Goal: Information Seeking & Learning: Check status

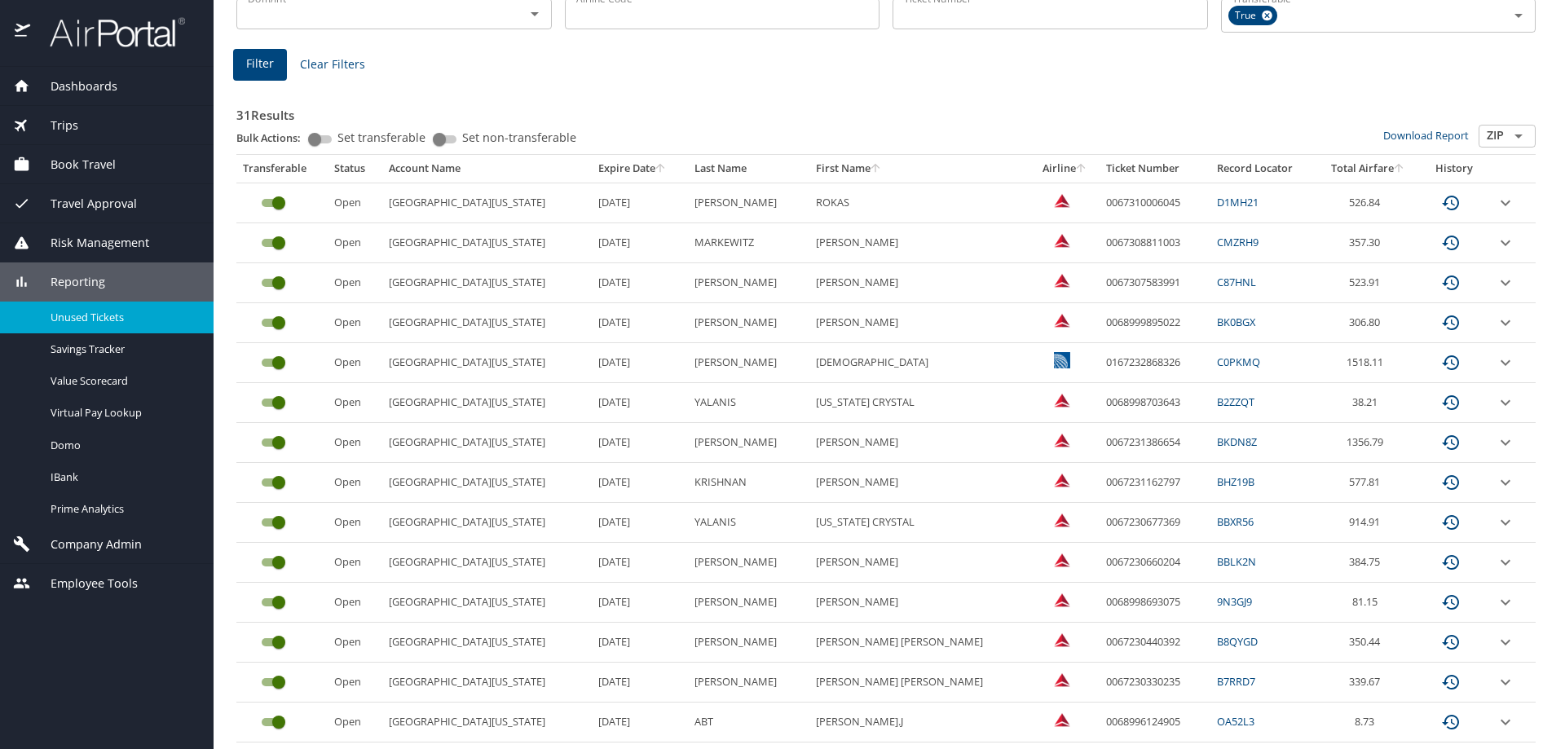
scroll to position [192, 0]
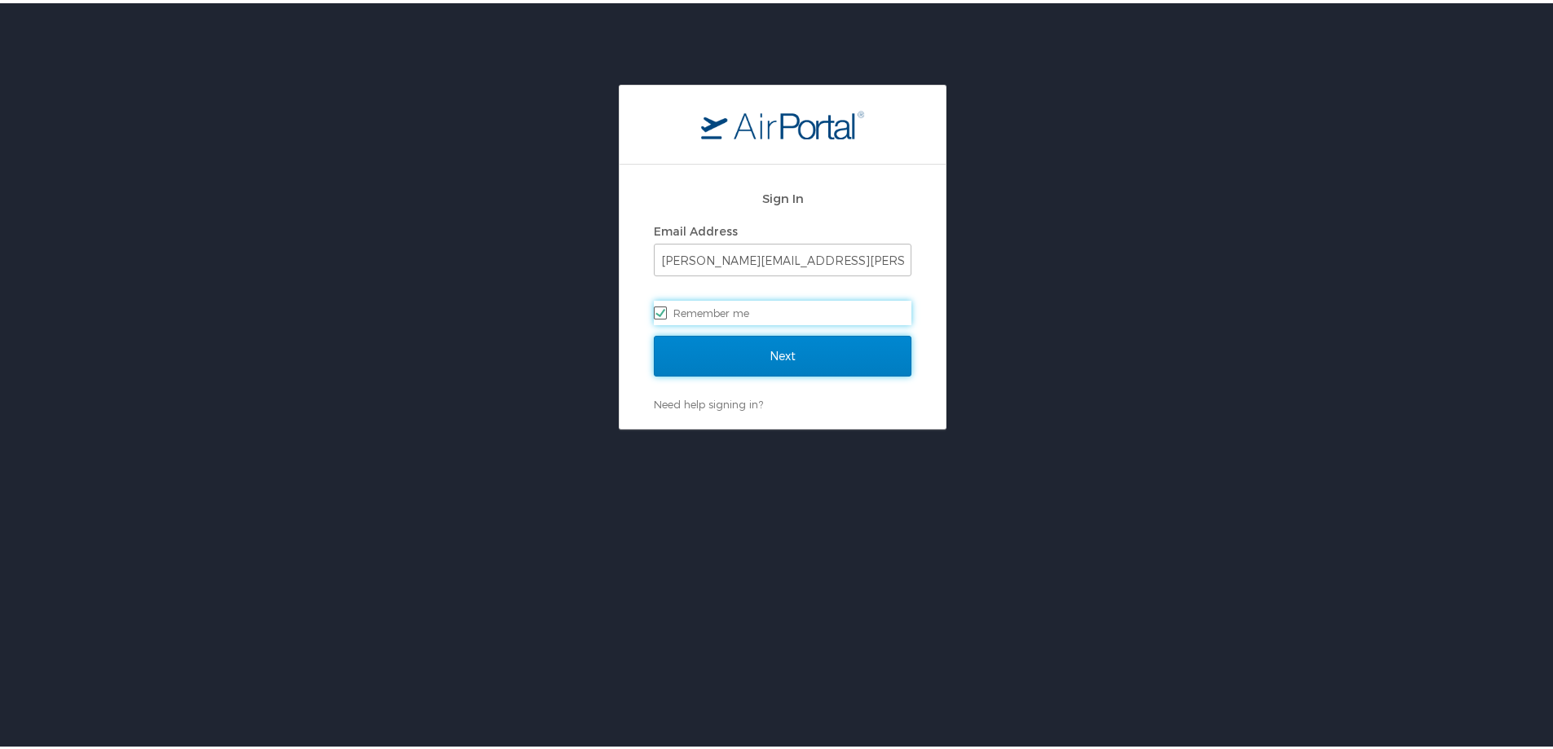
click at [716, 347] on input "Next" at bounding box center [783, 353] width 258 height 41
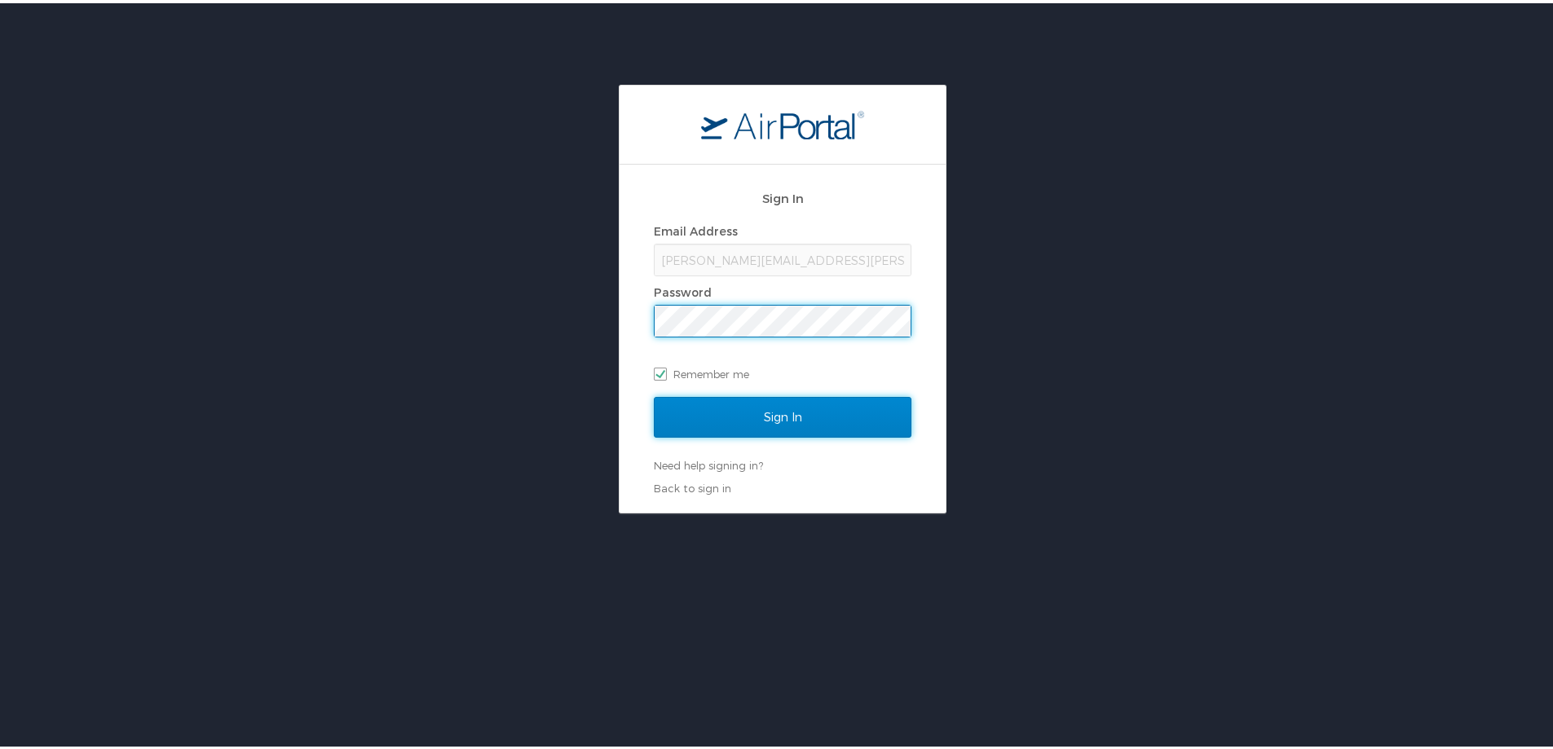
click at [727, 408] on input "Sign In" at bounding box center [783, 414] width 258 height 41
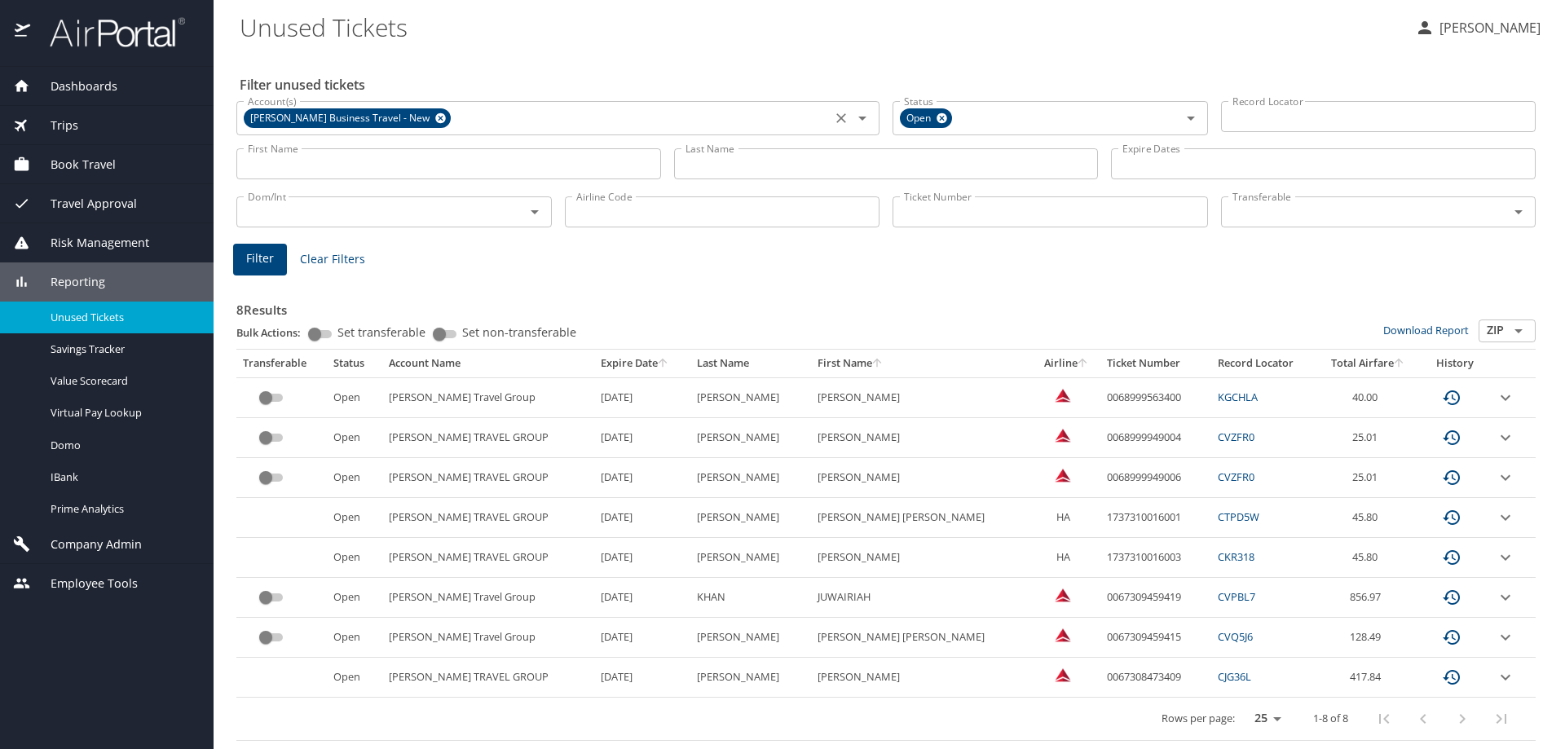
click at [437, 116] on icon at bounding box center [440, 118] width 11 height 11
click at [437, 117] on input "Account(s)" at bounding box center [533, 116] width 585 height 21
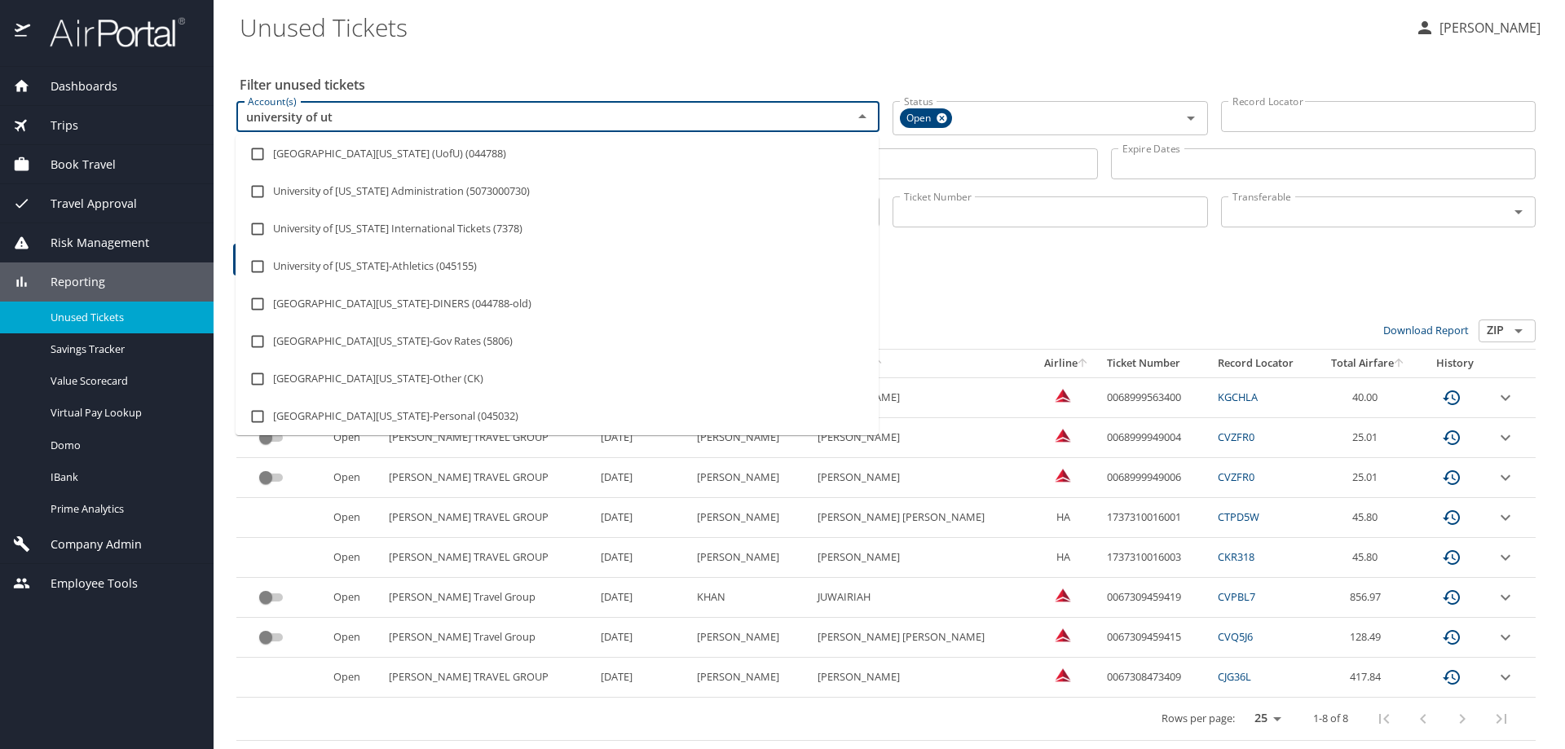
type input "university of uta"
drag, startPoint x: 253, startPoint y: 152, endPoint x: 950, endPoint y: 179, distance: 698.2
click at [253, 152] on input "checkbox" at bounding box center [257, 154] width 31 height 31
checkbox input "true"
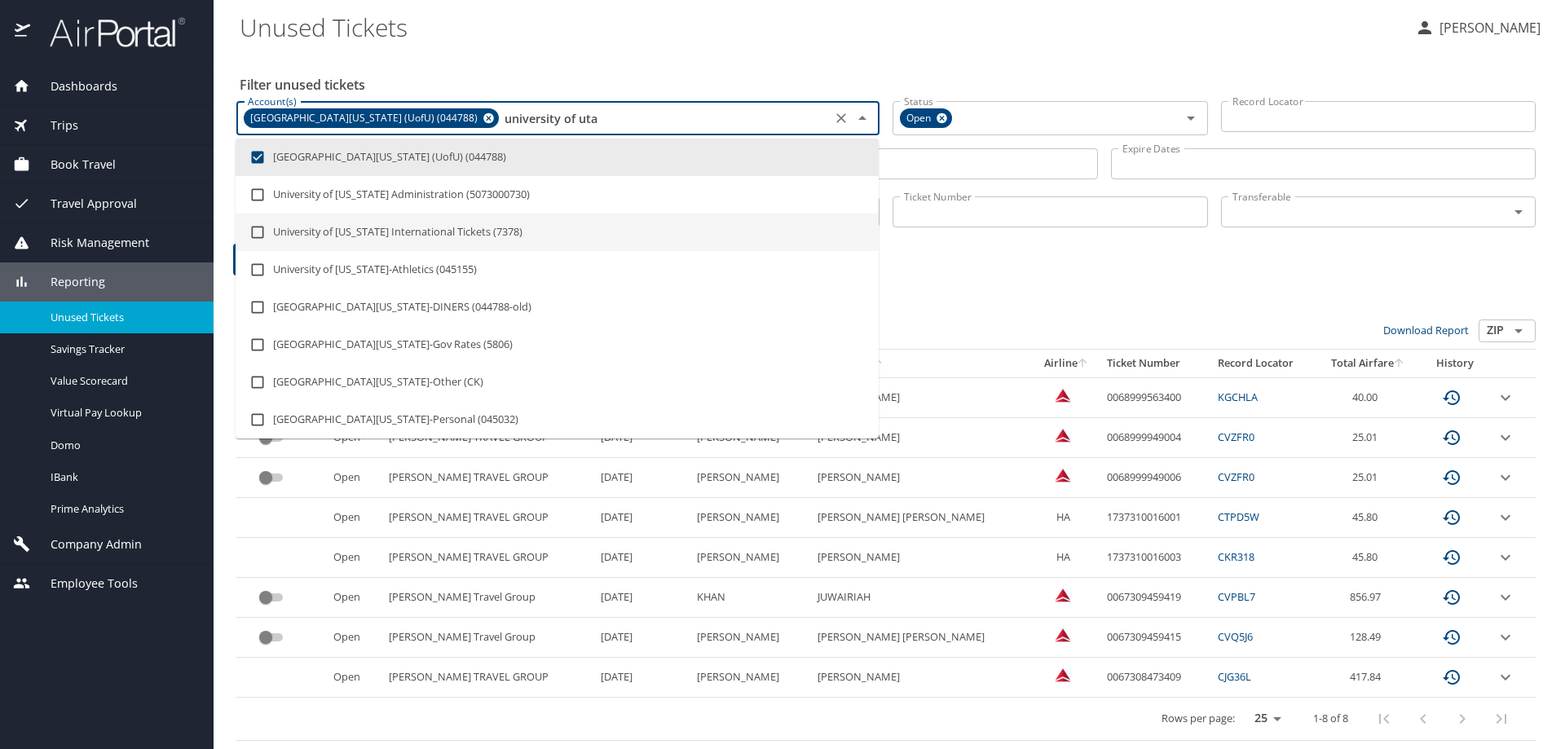
type input "university of uta"
click at [1227, 298] on h3 "8 Results" at bounding box center [885, 305] width 1299 height 29
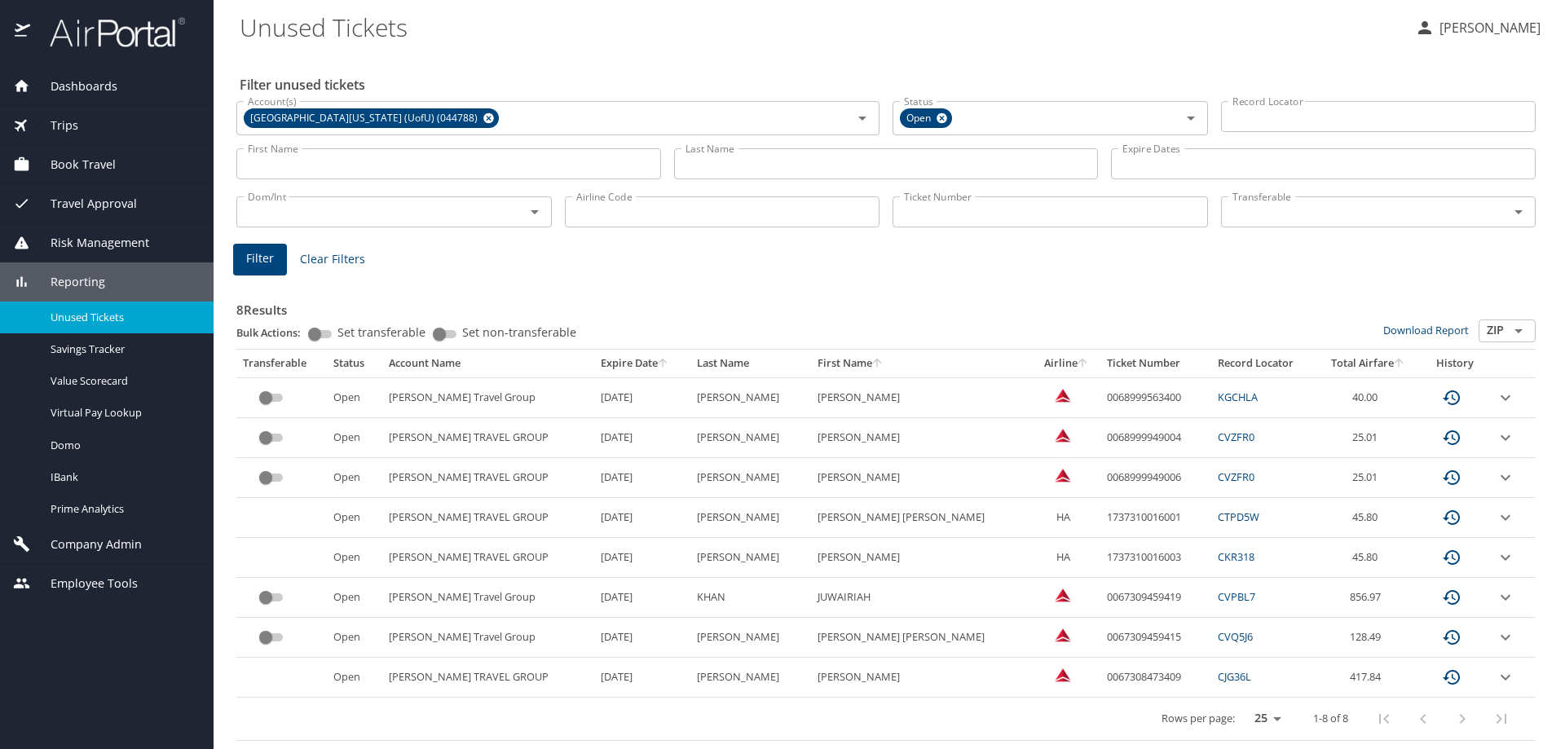
click at [1438, 203] on input "Transferable" at bounding box center [1355, 211] width 258 height 21
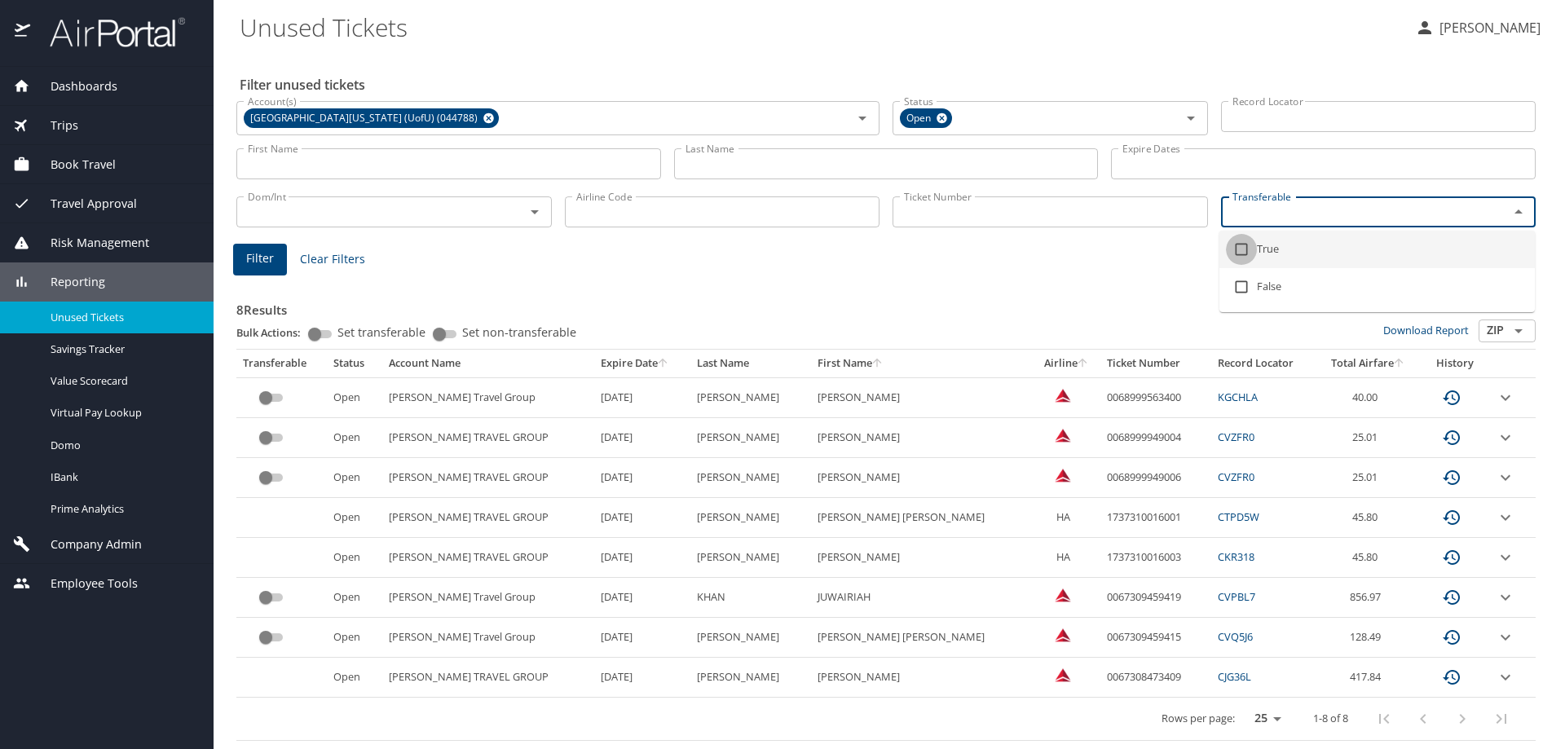
click at [1242, 249] on input "checkbox" at bounding box center [1241, 249] width 31 height 31
checkbox input "true"
click at [240, 260] on button "Filter" at bounding box center [260, 263] width 54 height 32
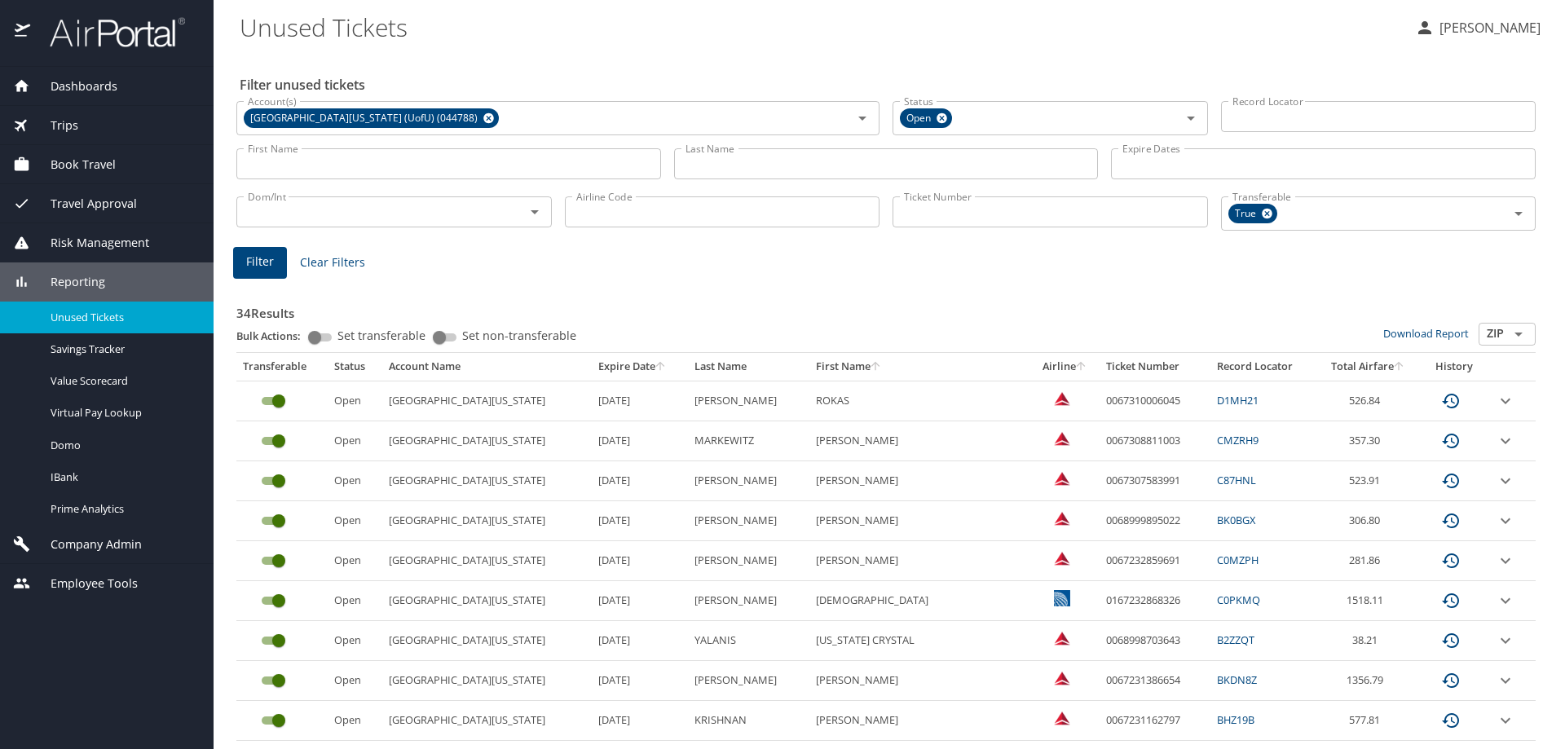
click at [655, 364] on icon "sort" at bounding box center [659, 365] width 9 height 9
drag, startPoint x: 1060, startPoint y: 519, endPoint x: 1137, endPoint y: 519, distance: 77.4
click at [1137, 519] on td "0068998461668" at bounding box center [1155, 521] width 111 height 40
click at [1100, 514] on td "0068998461668" at bounding box center [1155, 521] width 111 height 40
drag, startPoint x: 1060, startPoint y: 519, endPoint x: 1138, endPoint y: 519, distance: 77.4
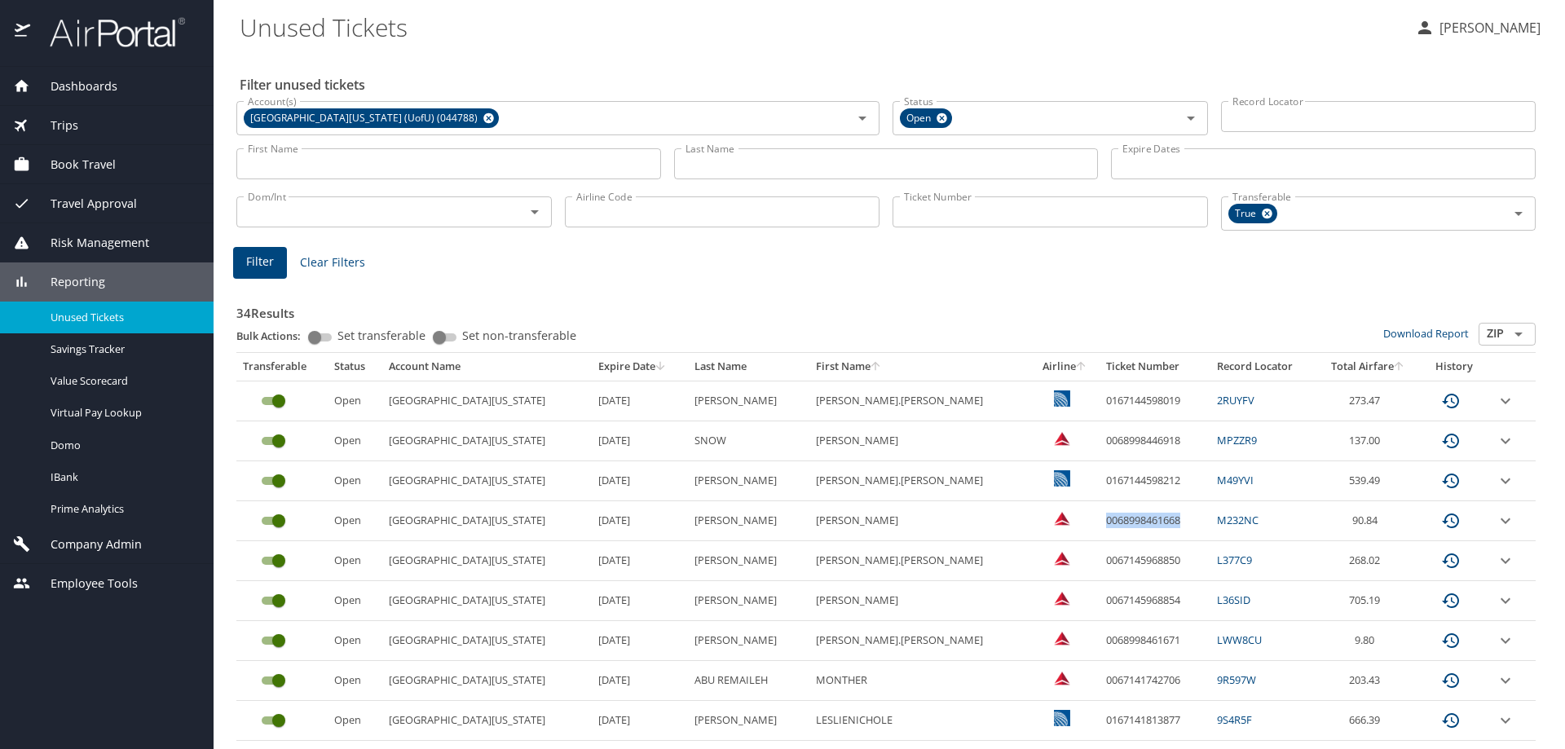
click at [1138, 519] on td "0068998461668" at bounding box center [1155, 521] width 111 height 40
copy td "0068998461668"
click at [280, 521] on input "custom pagination table" at bounding box center [278, 521] width 59 height 20
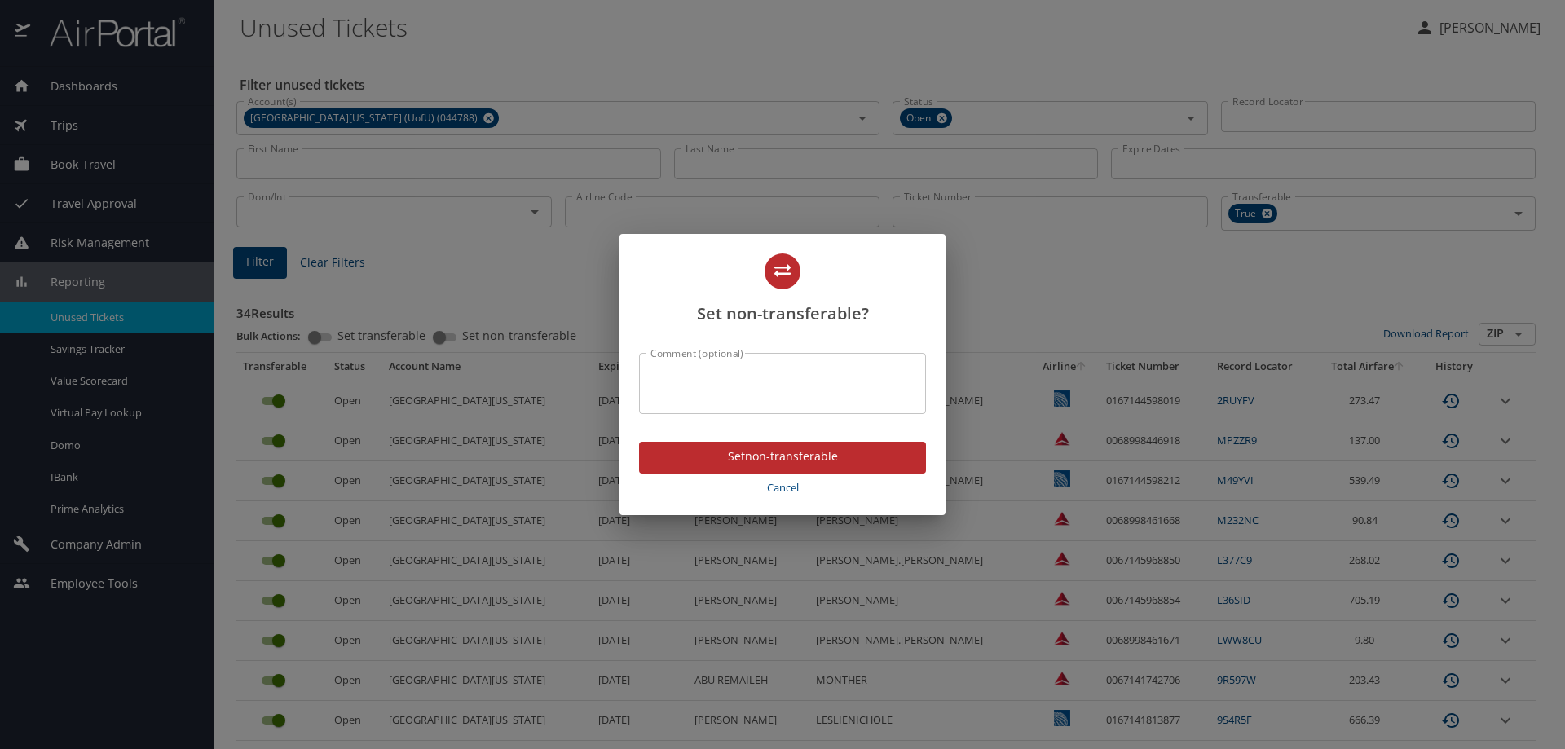
click at [806, 387] on textarea "Comment (optional)" at bounding box center [782, 383] width 264 height 31
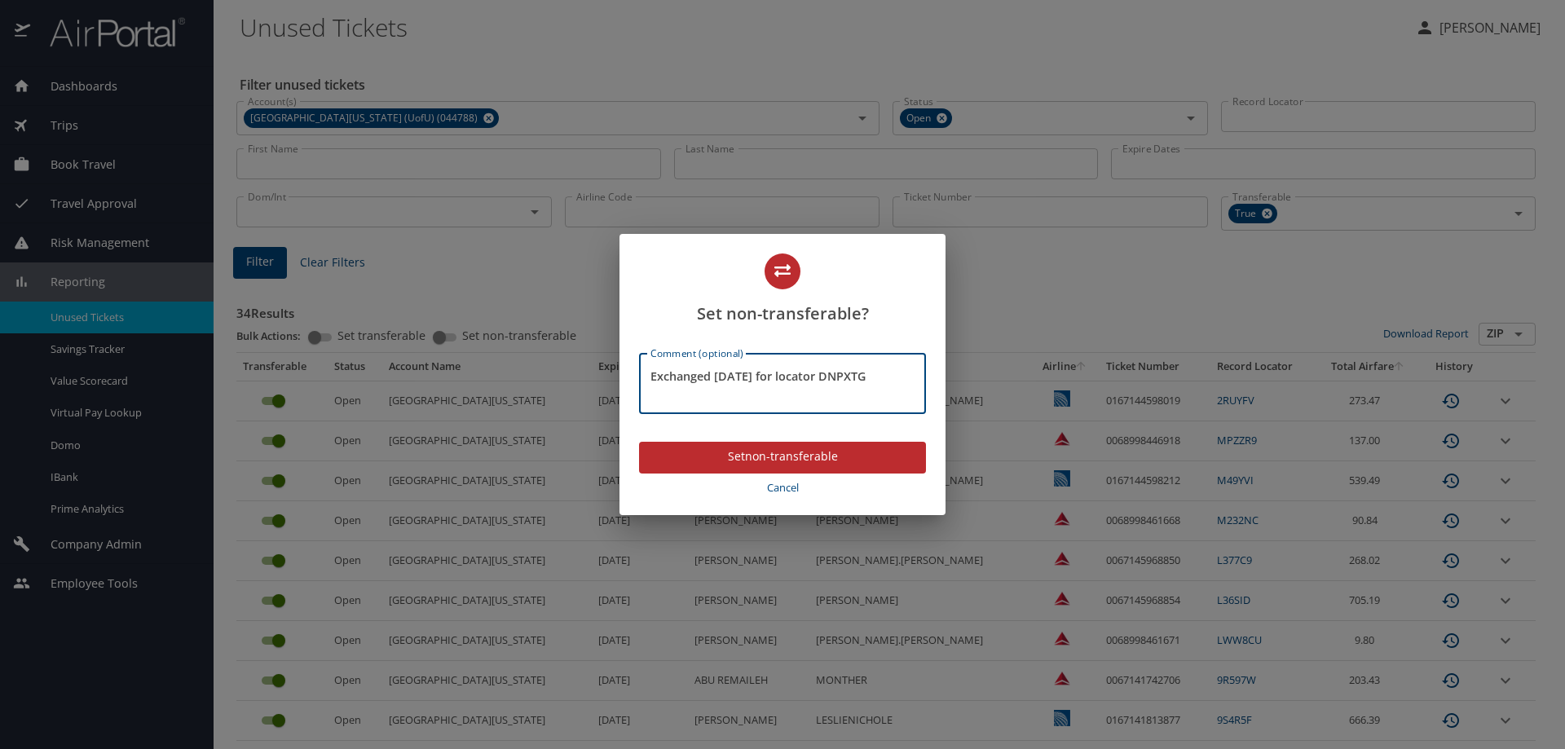
type textarea "Exchanged 08OCT25 for locator DNPXTG"
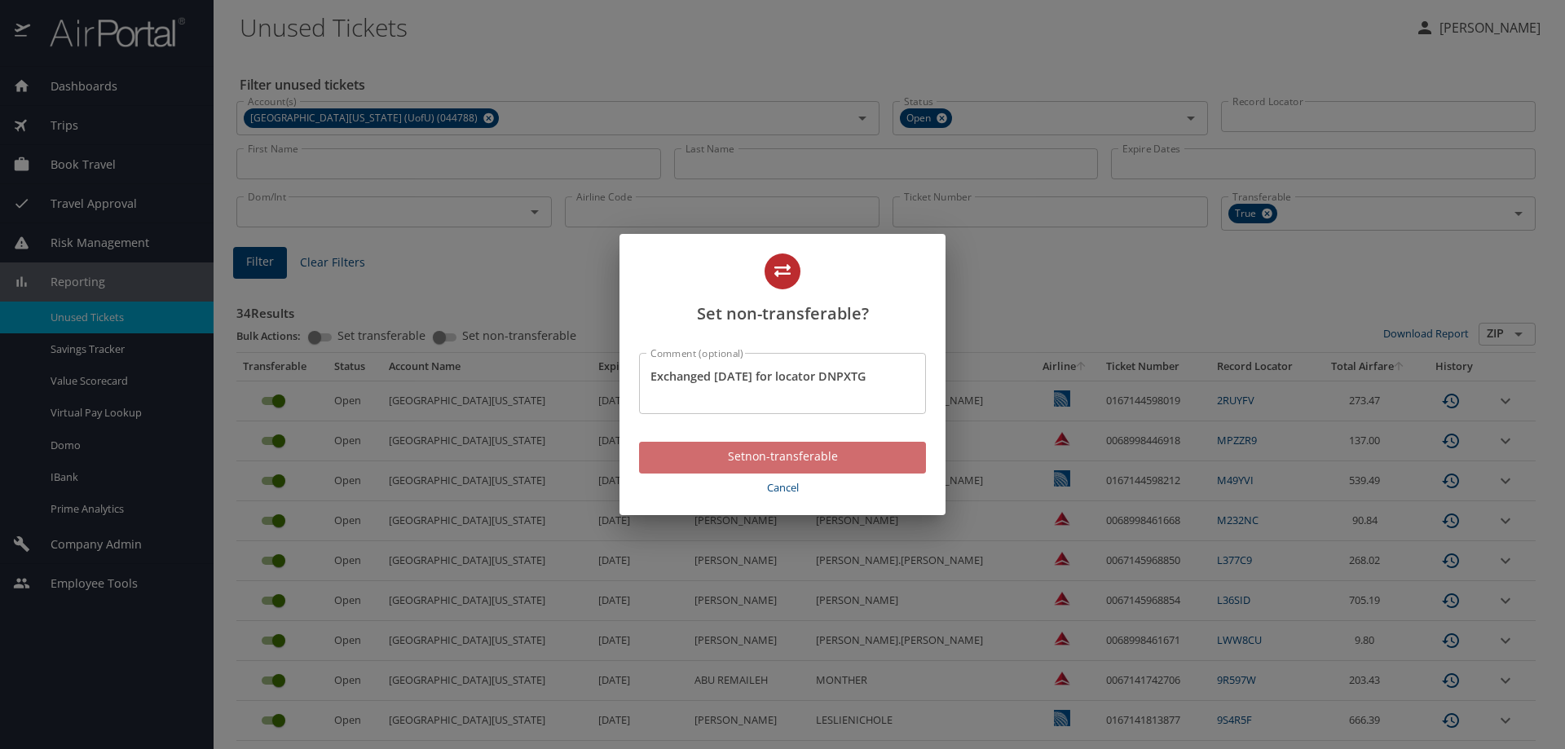
click at [694, 463] on span "Set non-transferable" at bounding box center [782, 457] width 261 height 20
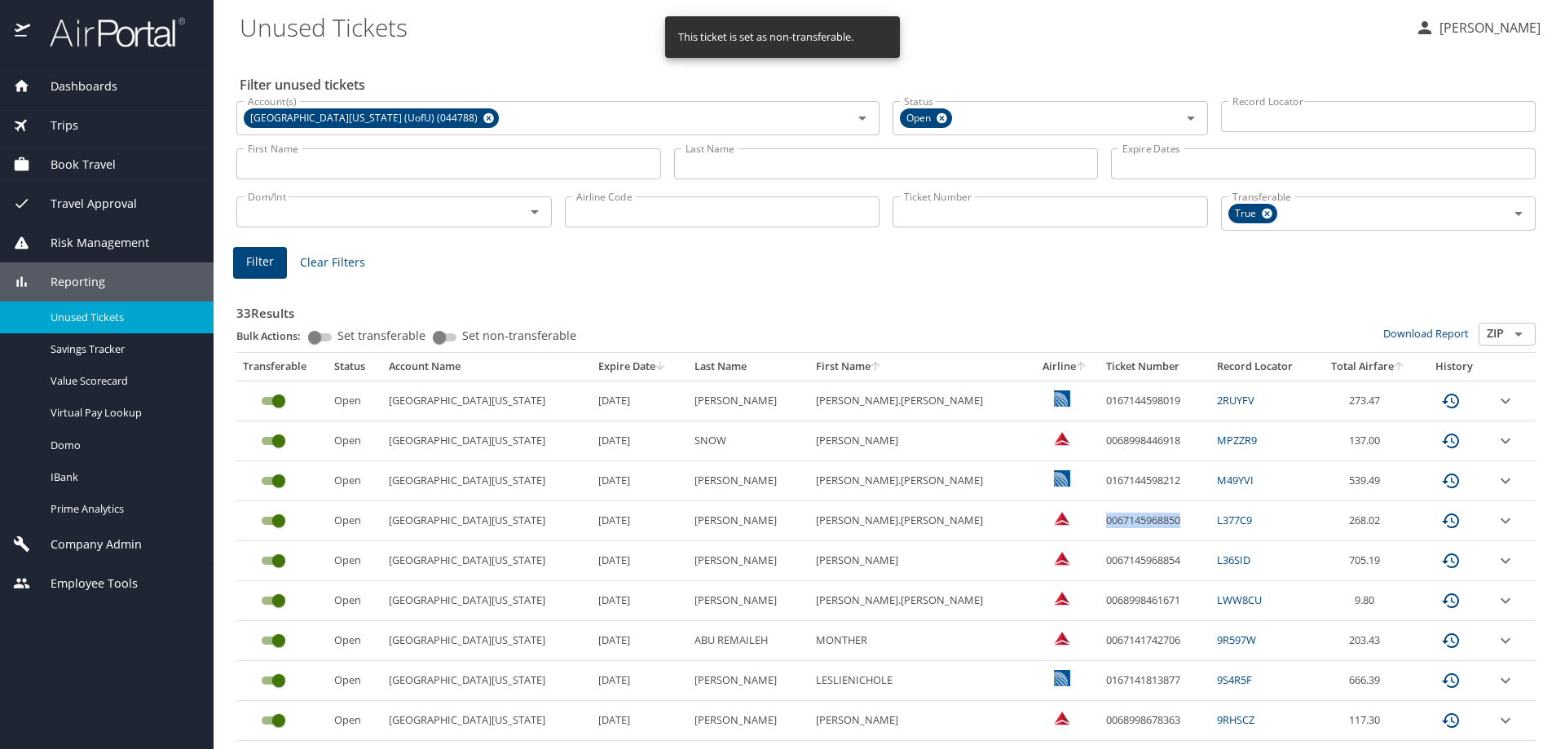
drag, startPoint x: 1056, startPoint y: 518, endPoint x: 1143, endPoint y: 521, distance: 86.4
click at [1143, 521] on td "0067145968850" at bounding box center [1155, 521] width 111 height 40
copy td "0067145968850"
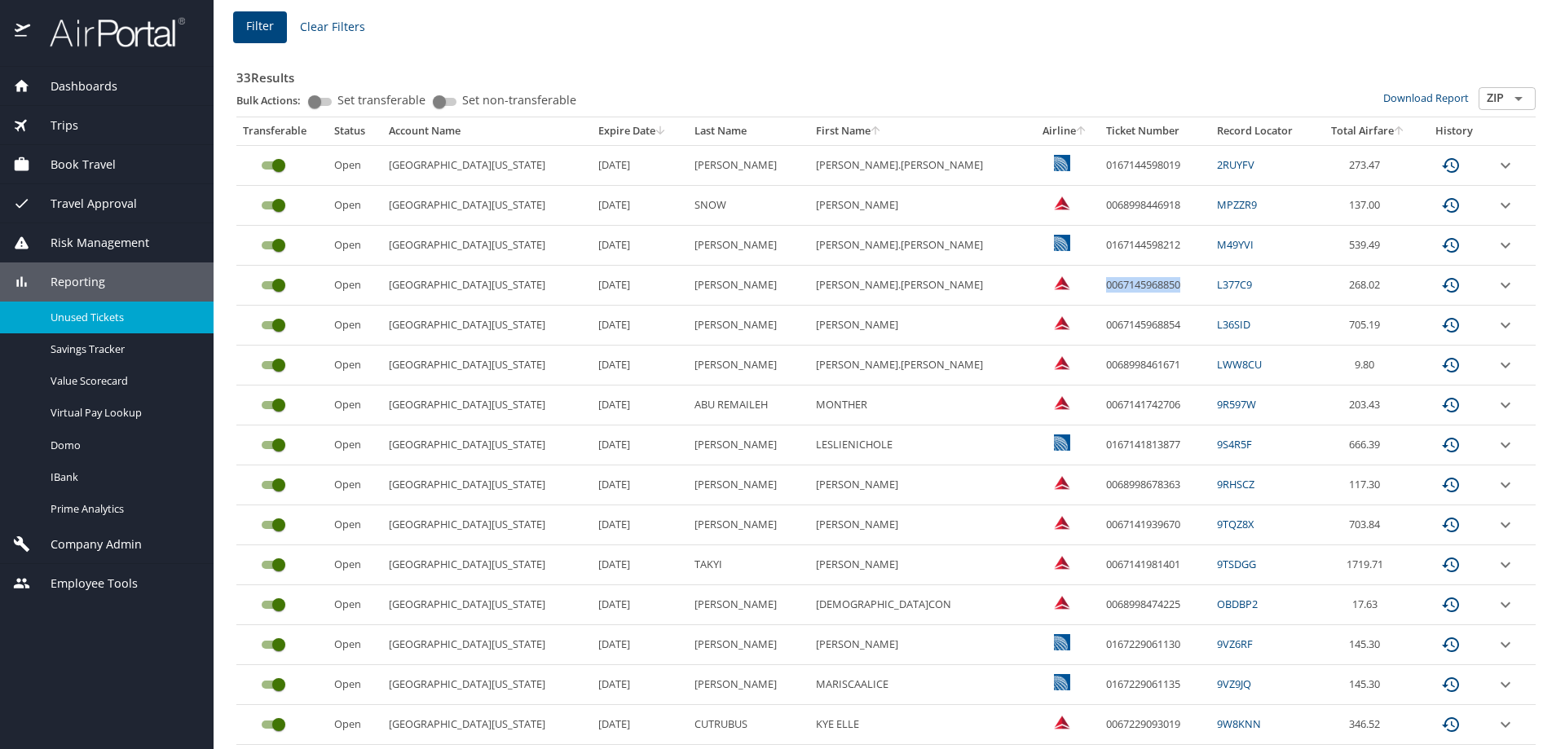
scroll to position [245, 0]
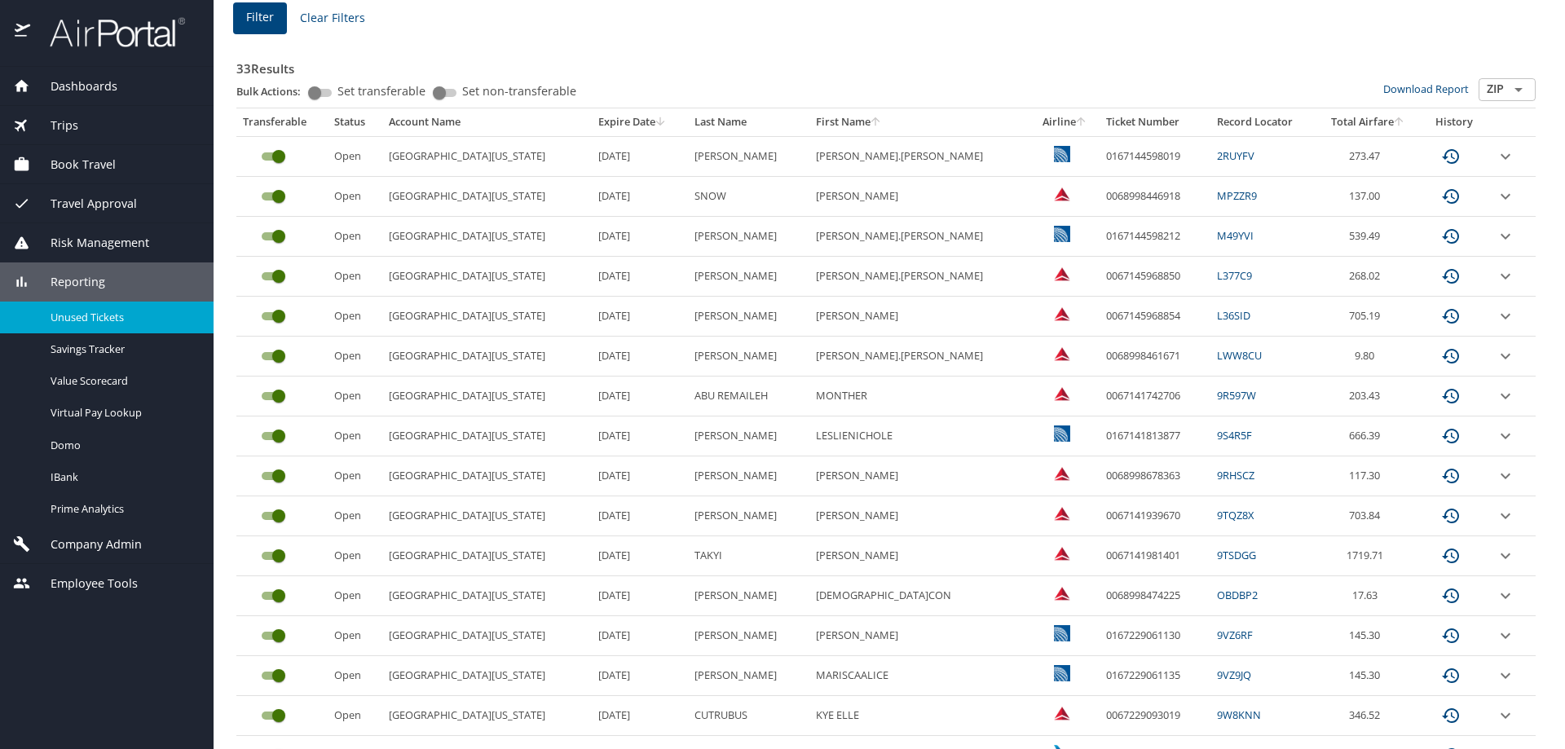
click at [1100, 427] on td "0167141813877" at bounding box center [1155, 437] width 111 height 40
click at [1100, 434] on td "0167141813877" at bounding box center [1155, 437] width 111 height 40
drag, startPoint x: 1061, startPoint y: 434, endPoint x: 1138, endPoint y: 432, distance: 76.7
click at [1138, 432] on td "0167141813877" at bounding box center [1155, 437] width 111 height 40
copy td "0167141813877"
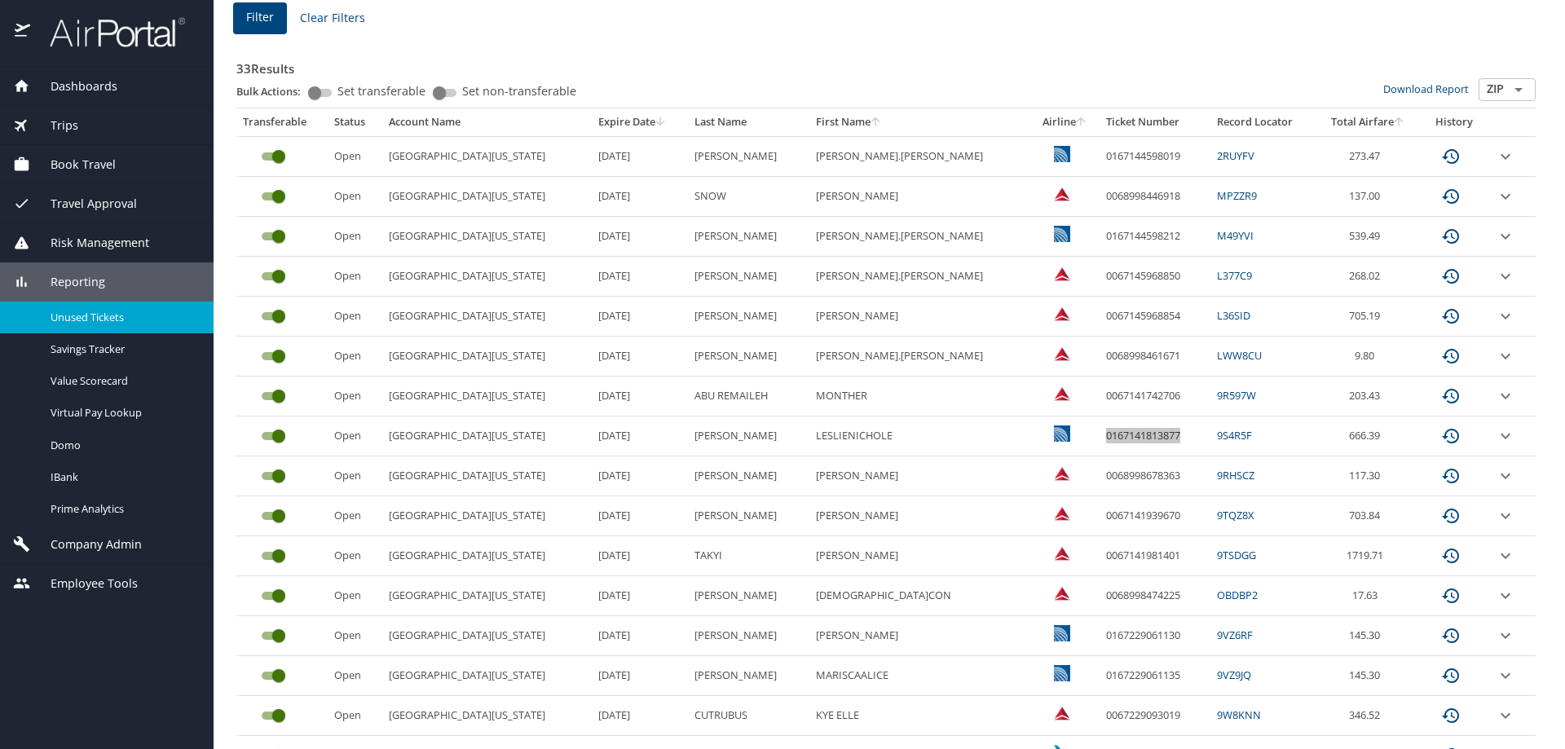
scroll to position [326, 0]
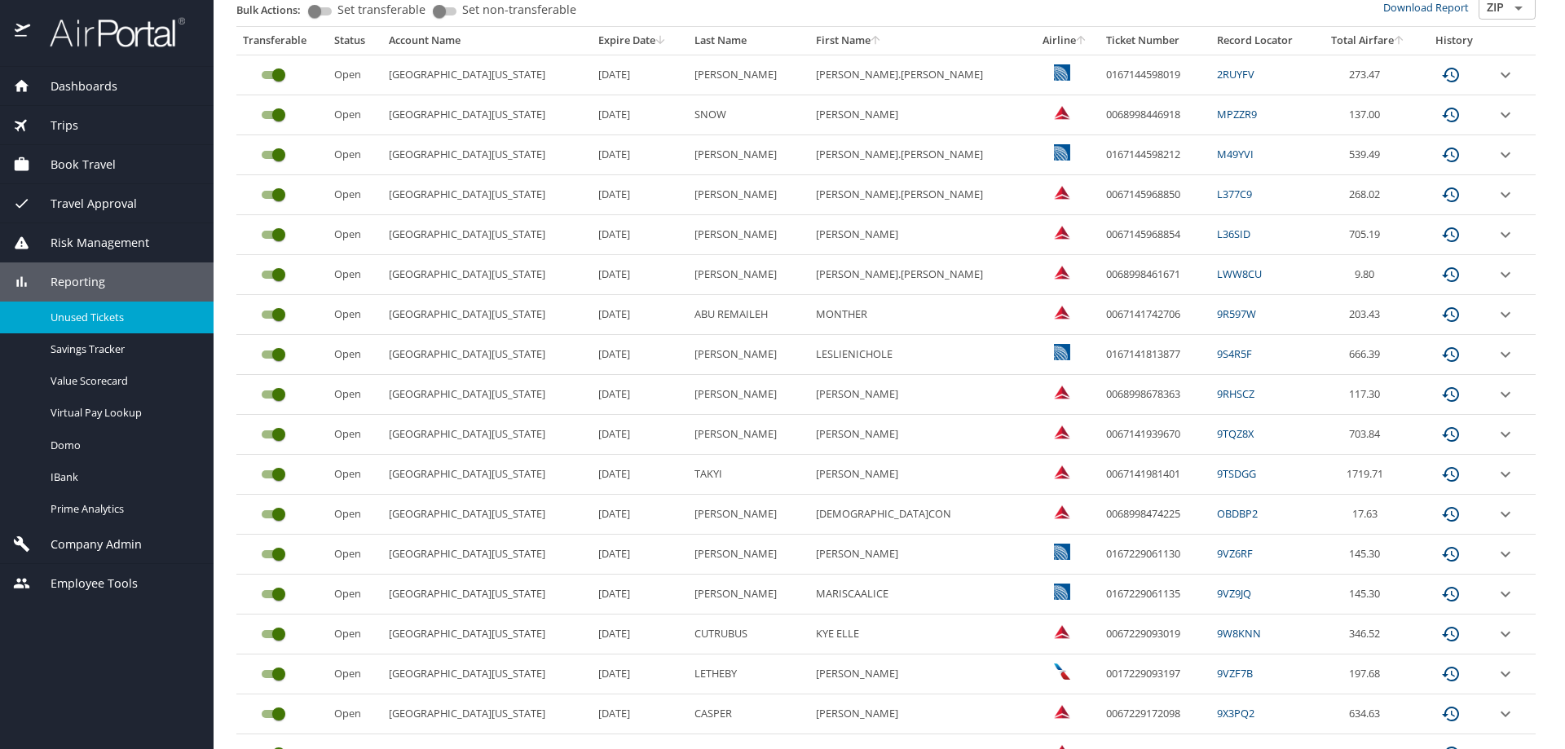
drag, startPoint x: 1060, startPoint y: 522, endPoint x: 1084, endPoint y: 521, distance: 24.5
click at [1100, 522] on td "0068998474225" at bounding box center [1155, 515] width 111 height 40
drag, startPoint x: 1060, startPoint y: 550, endPoint x: 1136, endPoint y: 550, distance: 76.6
click at [1136, 550] on td "0167229061130" at bounding box center [1155, 555] width 111 height 40
click at [1115, 564] on td "0167229061130" at bounding box center [1155, 555] width 111 height 40
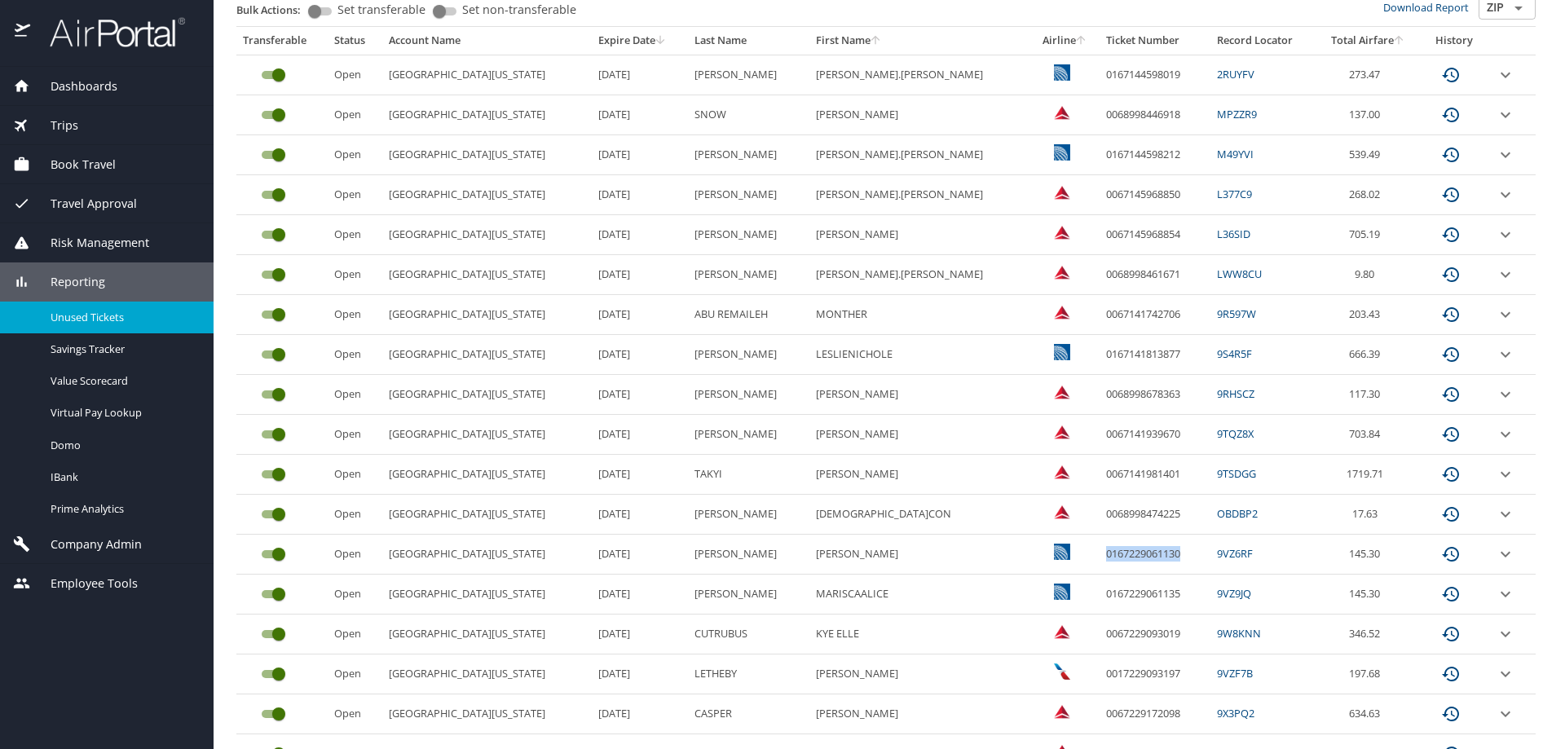
drag, startPoint x: 1060, startPoint y: 551, endPoint x: 1135, endPoint y: 554, distance: 75.9
click at [1135, 554] on td "0167229061130" at bounding box center [1155, 555] width 111 height 40
copy td "0167229061130"
click at [275, 553] on input "custom pagination table" at bounding box center [278, 554] width 59 height 20
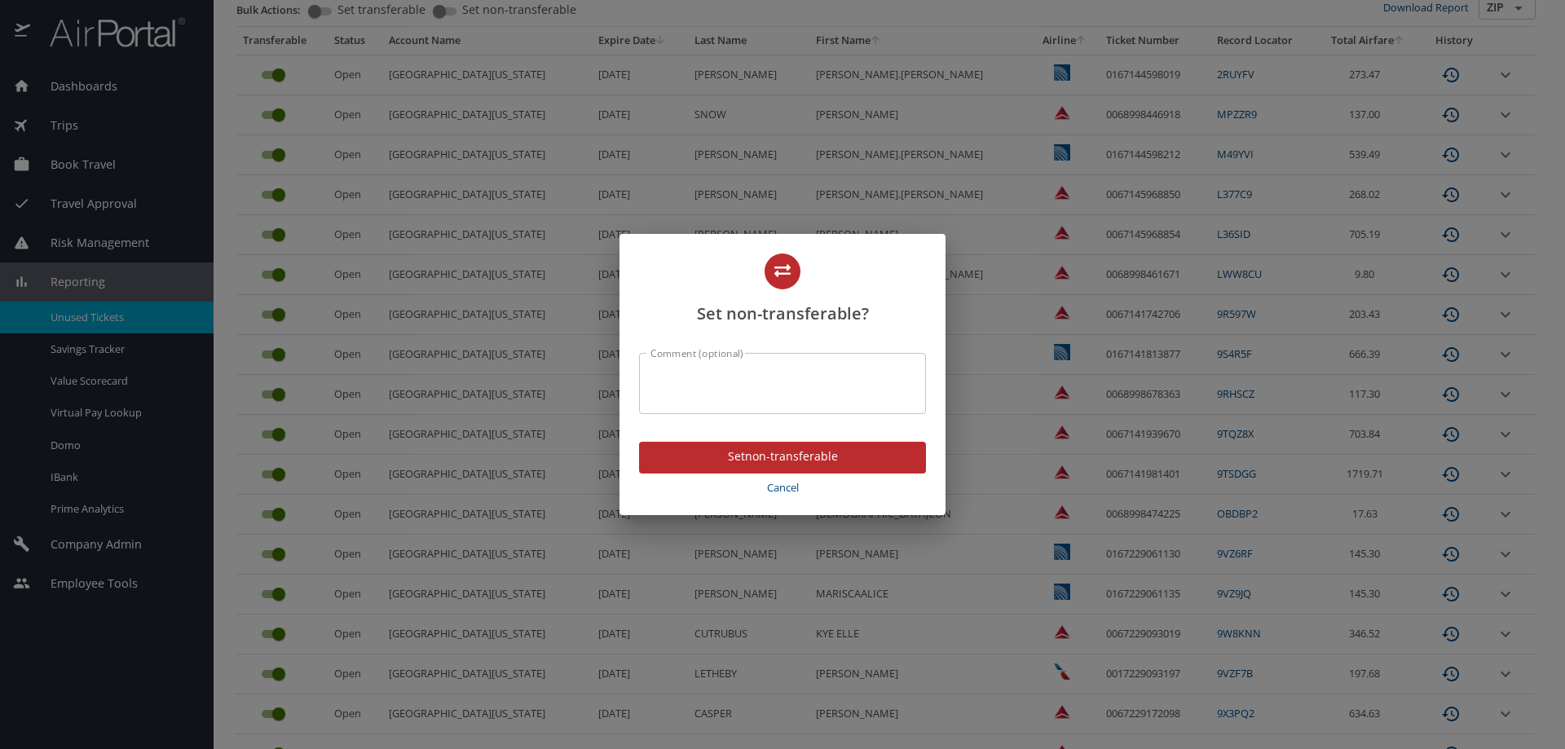
click at [722, 386] on textarea "Comment (optional)" at bounding box center [782, 383] width 264 height 31
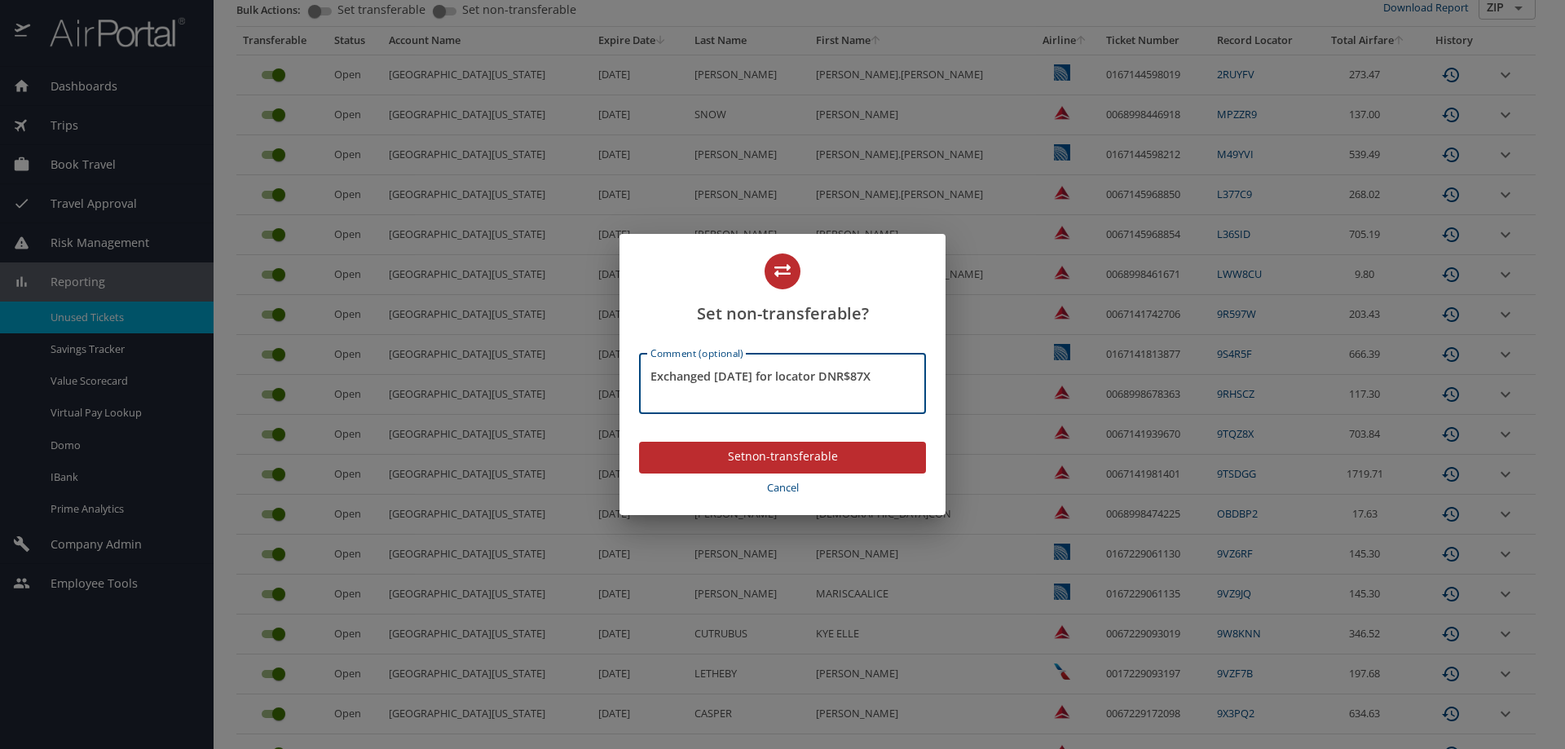
click at [854, 370] on textarea "Exchanged 08OCT25 for locator DNR$87X" at bounding box center [782, 383] width 264 height 31
type textarea "Exchanged 08OCT25 for locator DNR87X"
click at [795, 447] on span "Set non-transferable" at bounding box center [782, 457] width 261 height 20
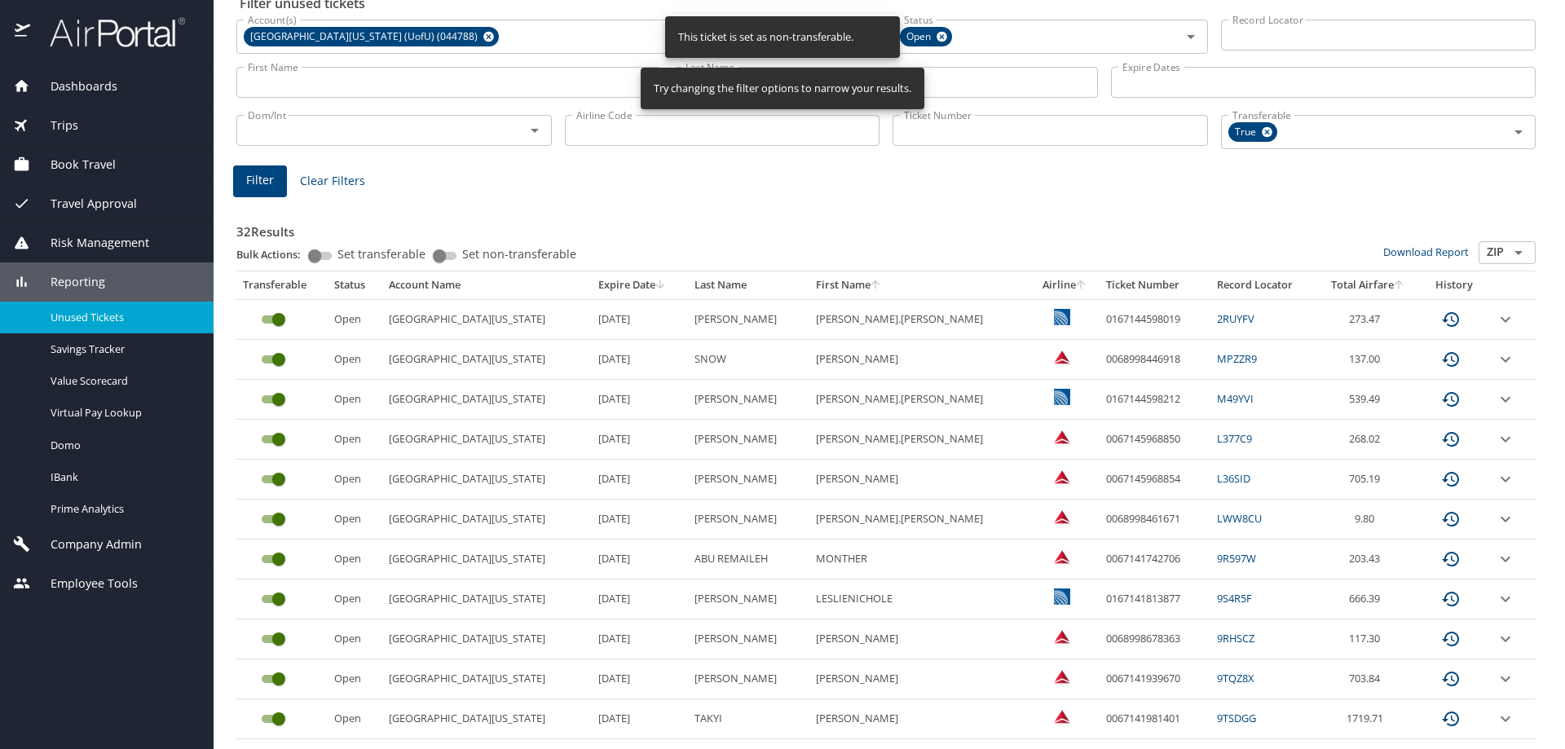
scroll to position [245, 0]
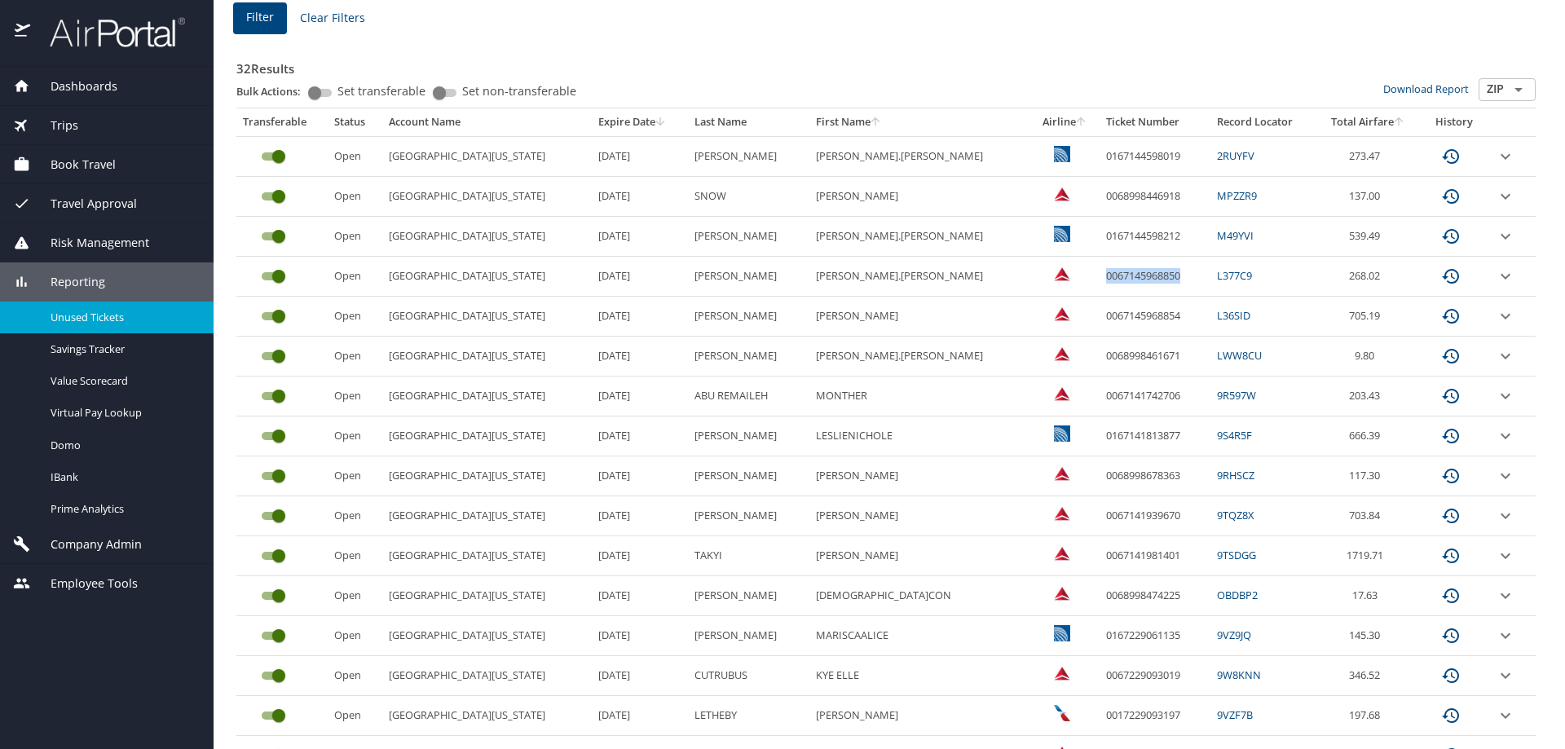
drag, startPoint x: 1060, startPoint y: 275, endPoint x: 1135, endPoint y: 271, distance: 75.9
click at [1135, 271] on td "0067145968850" at bounding box center [1155, 277] width 111 height 40
copy td "0067145968850"
click at [267, 274] on input "custom pagination table" at bounding box center [278, 277] width 59 height 20
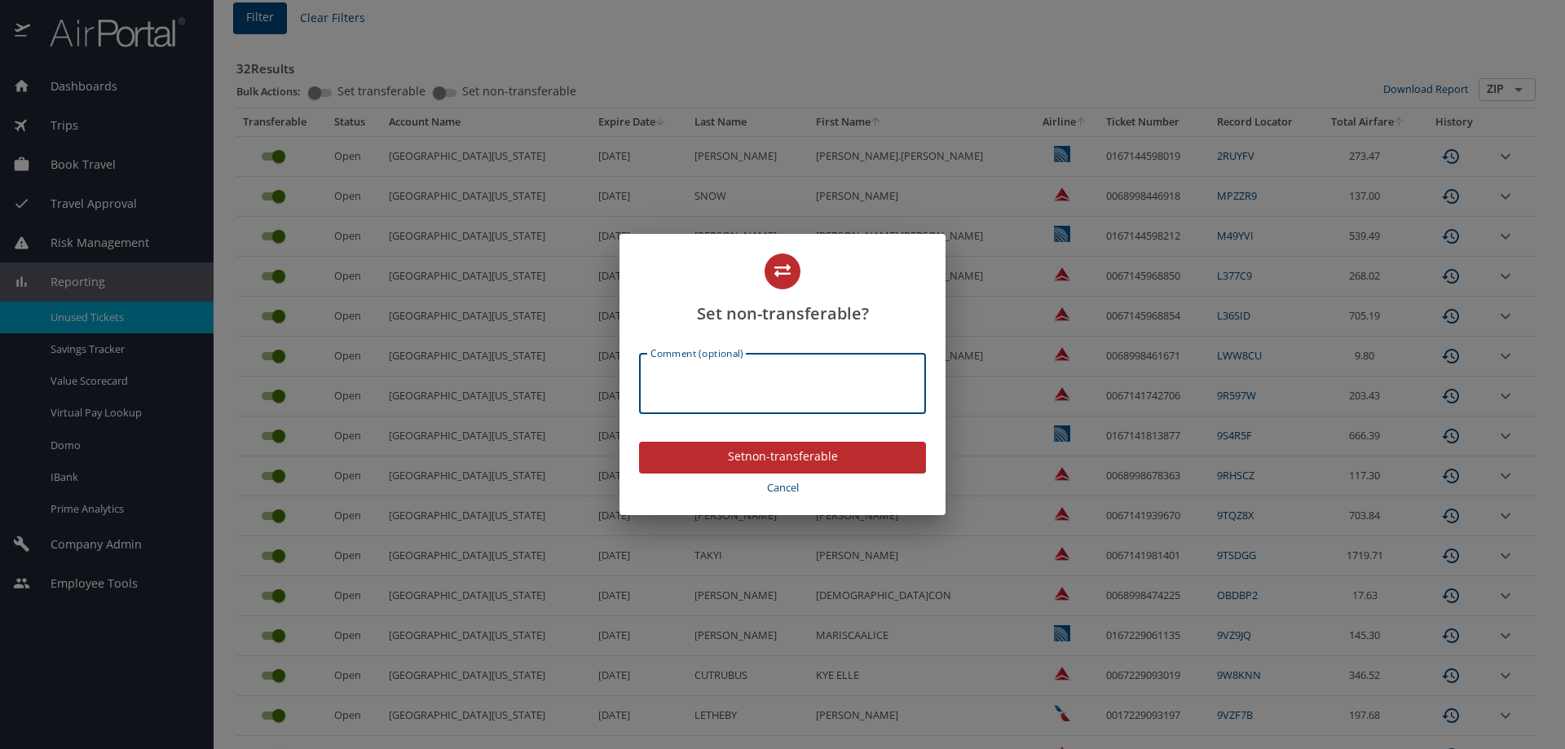
click at [778, 392] on textarea "Comment (optional)" at bounding box center [782, 383] width 264 height 31
type textarea "e"
type textarea "Exchanged 08OCT25 for locator DNPXTG"
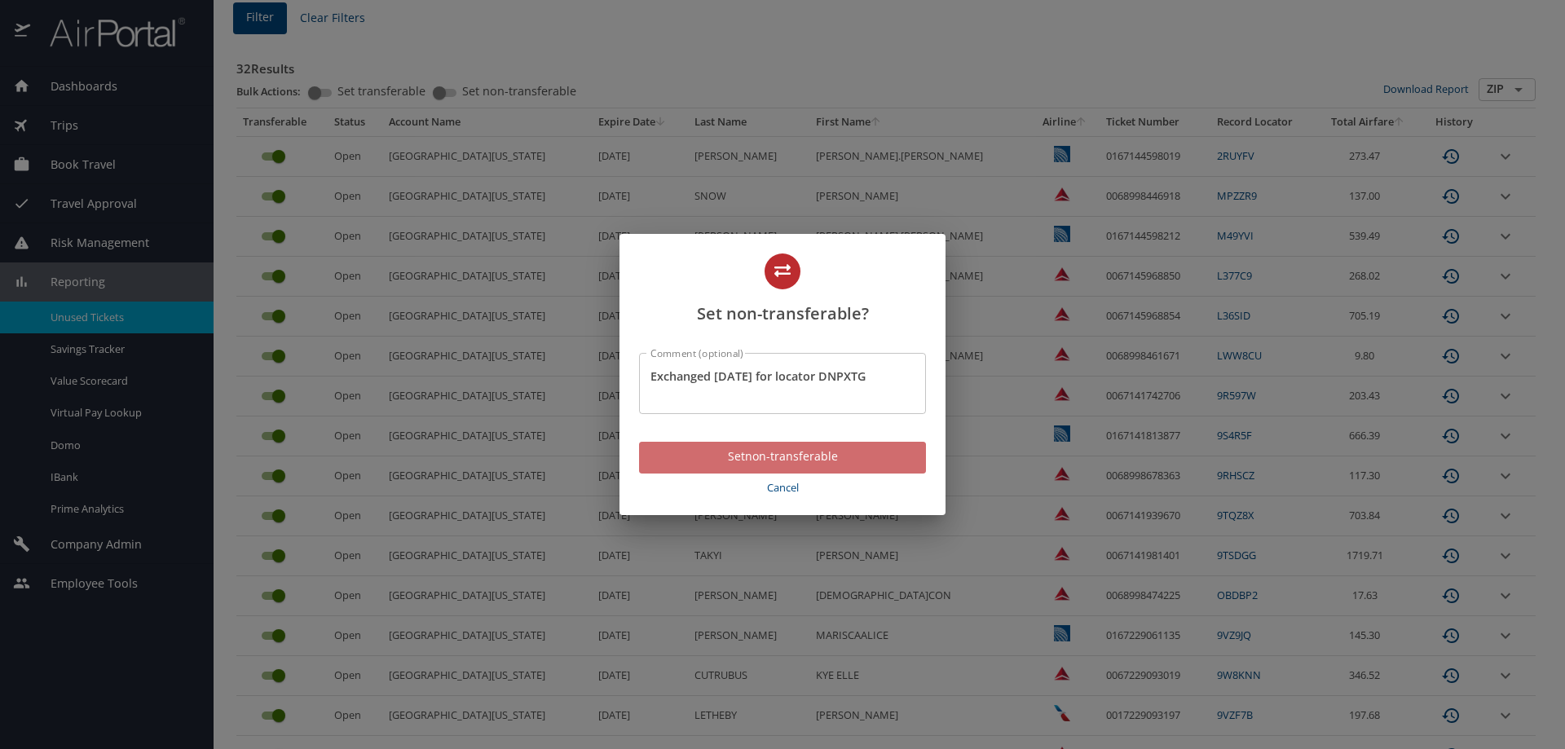
click at [804, 461] on span "Set non-transferable" at bounding box center [782, 457] width 261 height 20
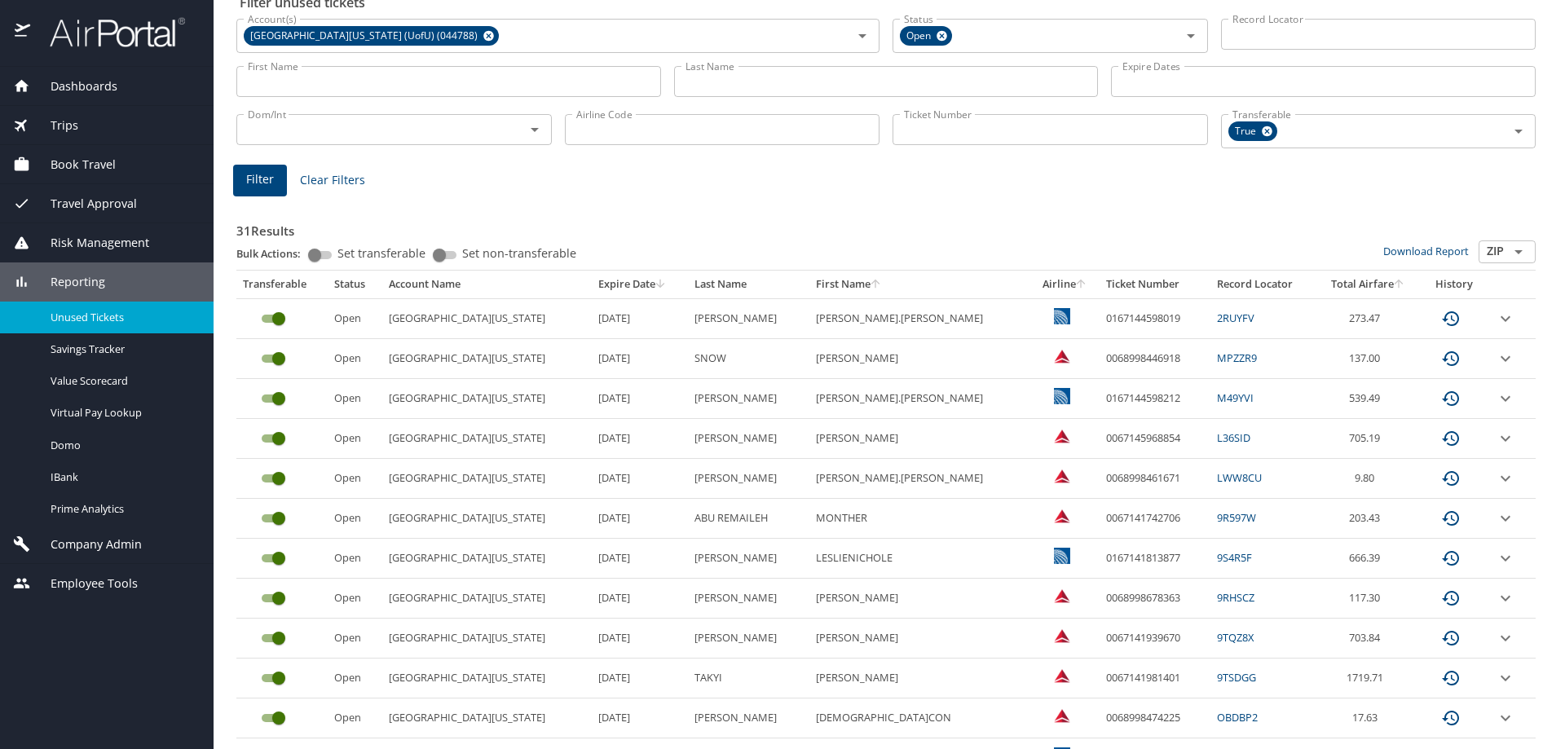
scroll to position [82, 0]
click at [721, 88] on input "Last Name" at bounding box center [886, 82] width 425 height 31
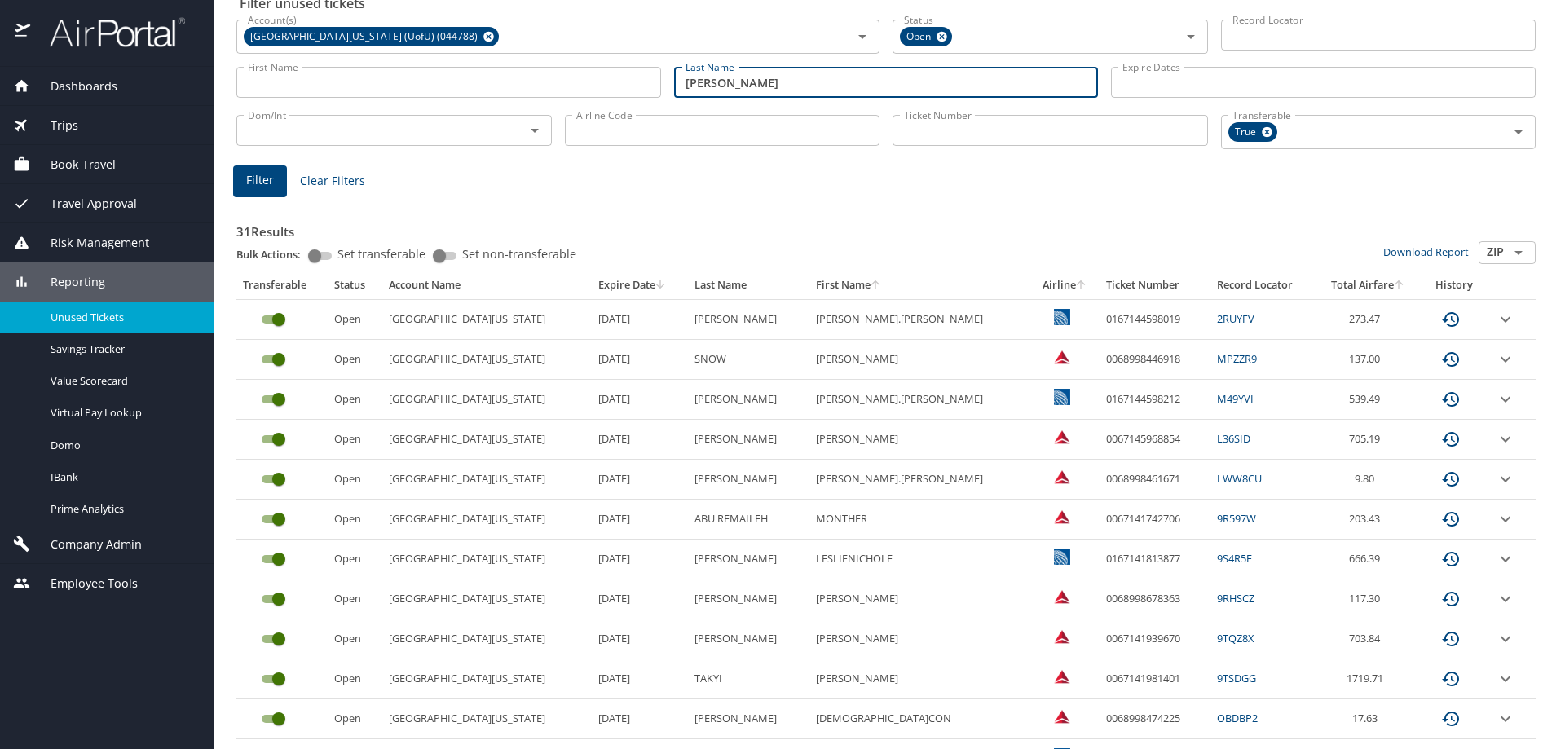
type input "simpson"
click at [273, 187] on button "Filter" at bounding box center [260, 181] width 54 height 32
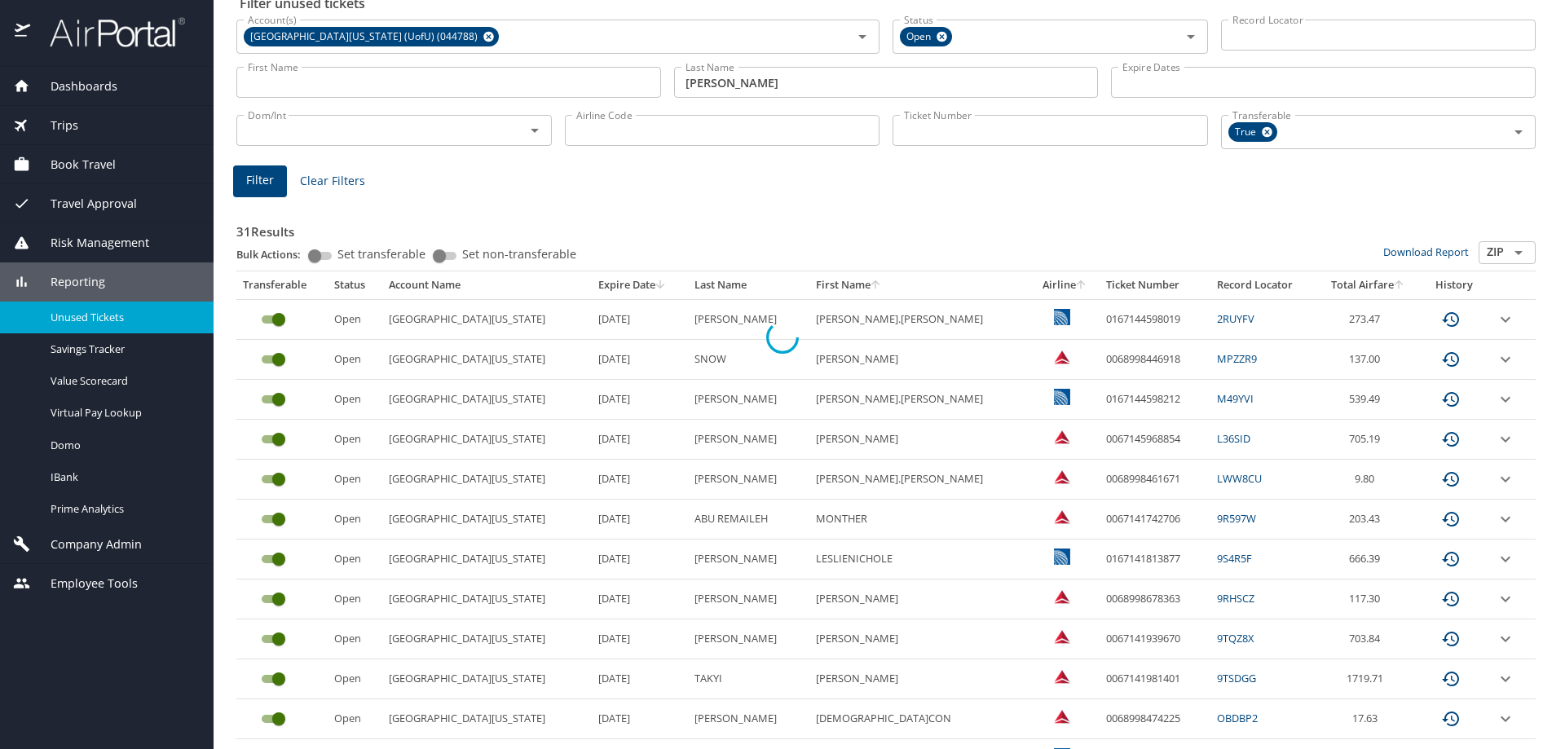
scroll to position [0, 0]
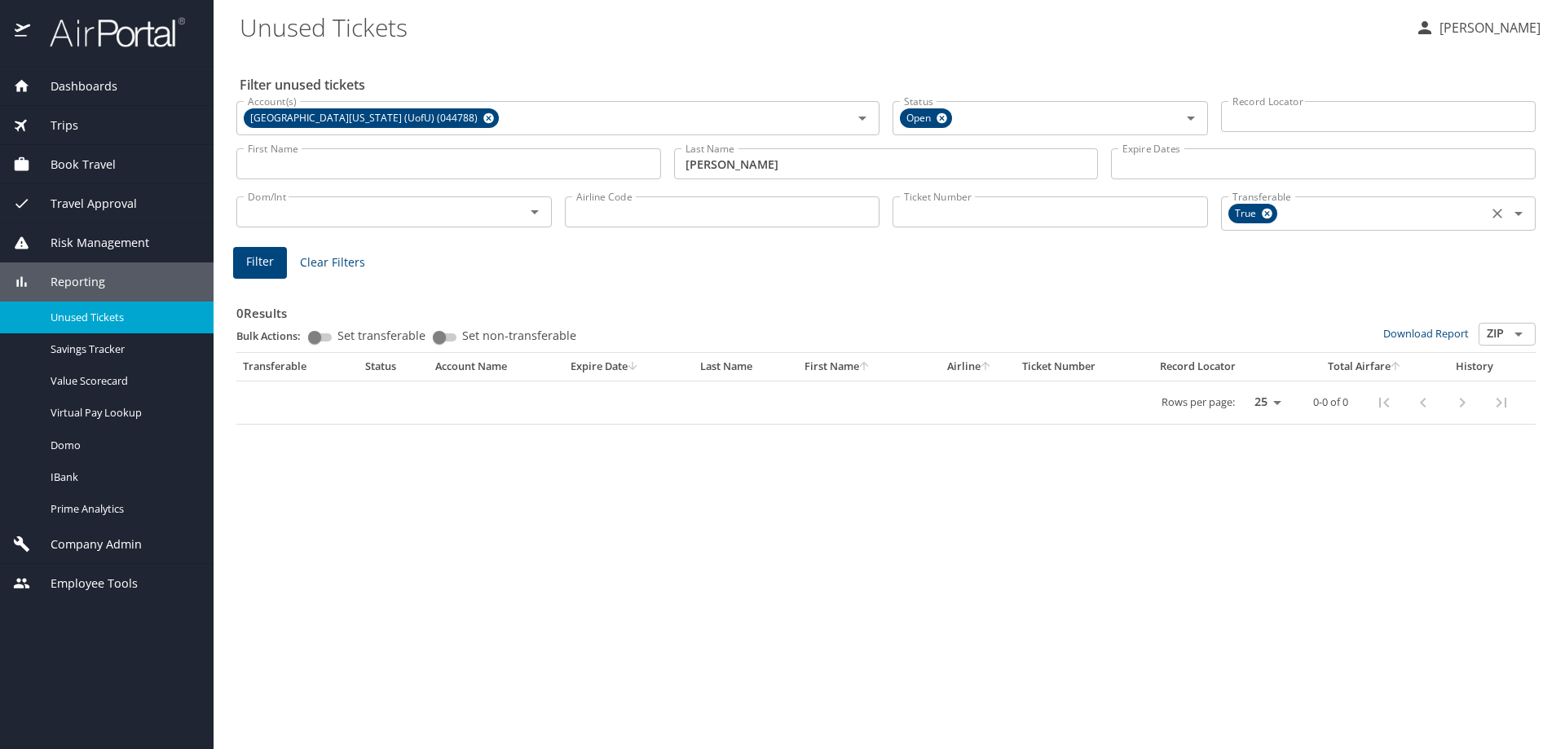
click at [1263, 213] on icon at bounding box center [1267, 214] width 11 height 11
click at [258, 261] on span "Filter" at bounding box center [260, 259] width 28 height 20
click at [404, 166] on input "First Name" at bounding box center [448, 163] width 425 height 31
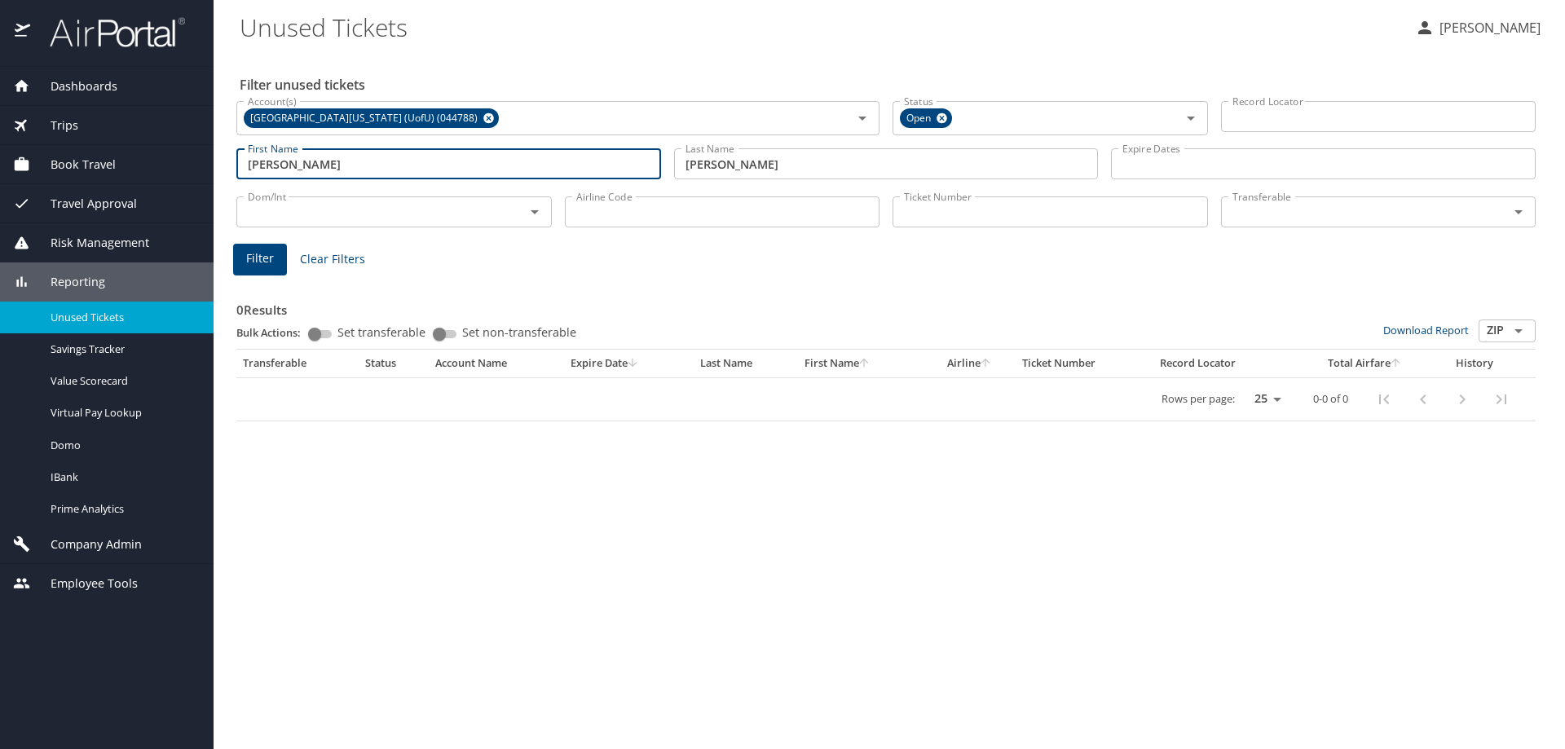
type input "michael"
click at [273, 264] on button "Filter" at bounding box center [260, 260] width 54 height 32
drag, startPoint x: 306, startPoint y: 167, endPoint x: -24, endPoint y: 144, distance: 330.9
click at [0, 144] on html "Dashboards AirPortal 360™ Manager AirPortal 360™ Agent My Travel Dashboard Trip…" at bounding box center [782, 374] width 1565 height 749
drag, startPoint x: 850, startPoint y: 175, endPoint x: 473, endPoint y: 127, distance: 380.4
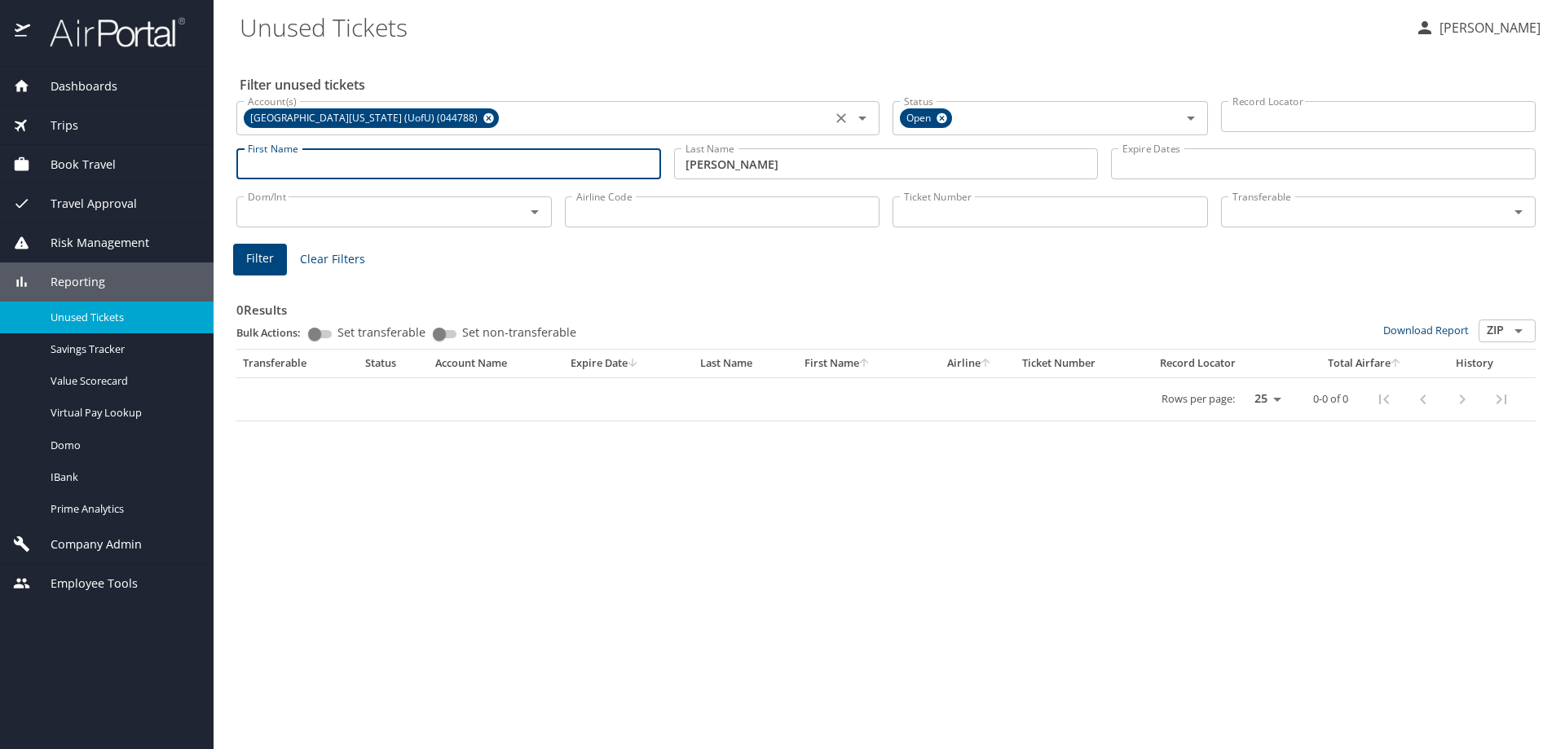
click at [473, 127] on div "Filter unused tickets Account(s) University Of Utah (UofU) (044788) Account(s) …" at bounding box center [889, 400] width 1299 height 697
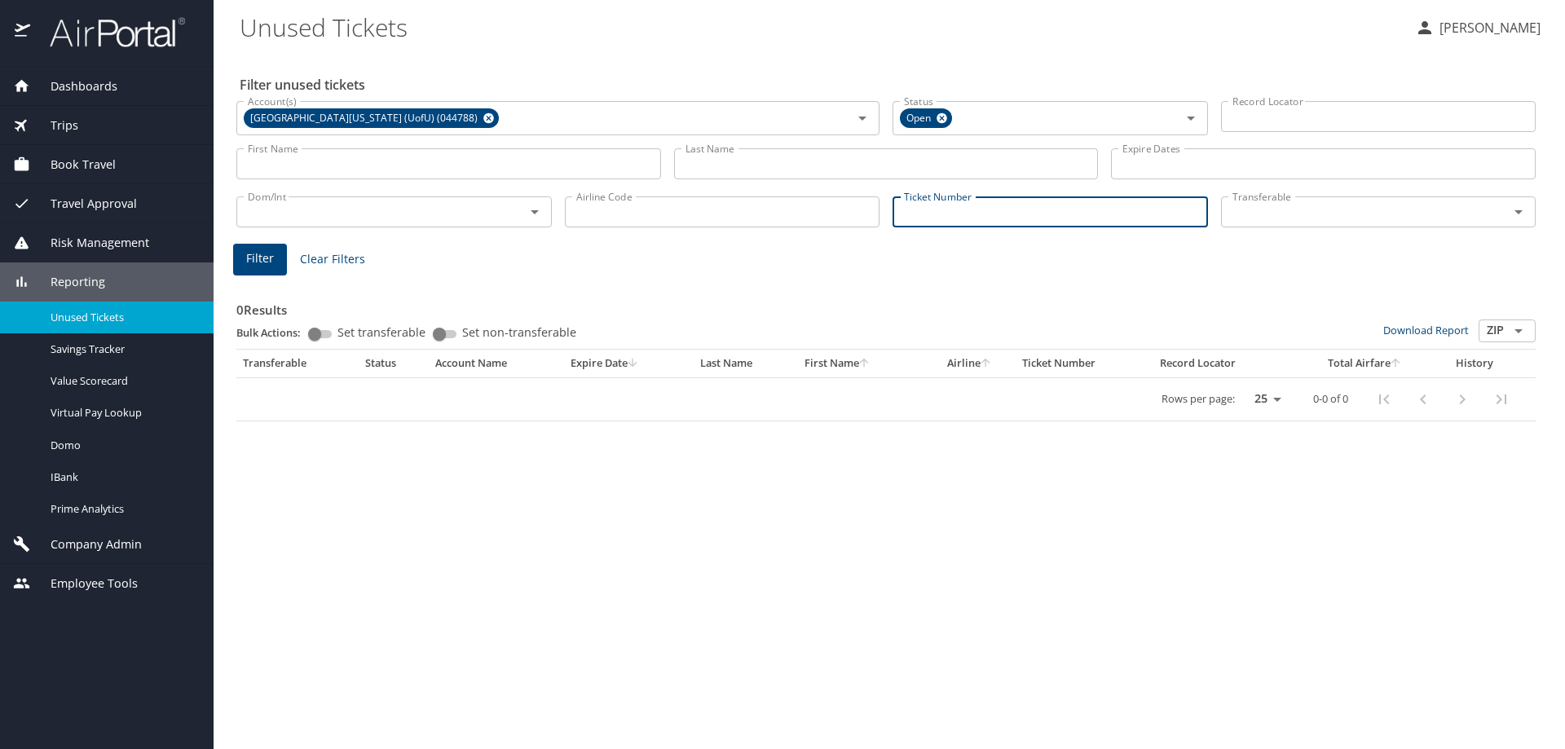
click at [998, 199] on input "Ticket Number" at bounding box center [1050, 211] width 315 height 31
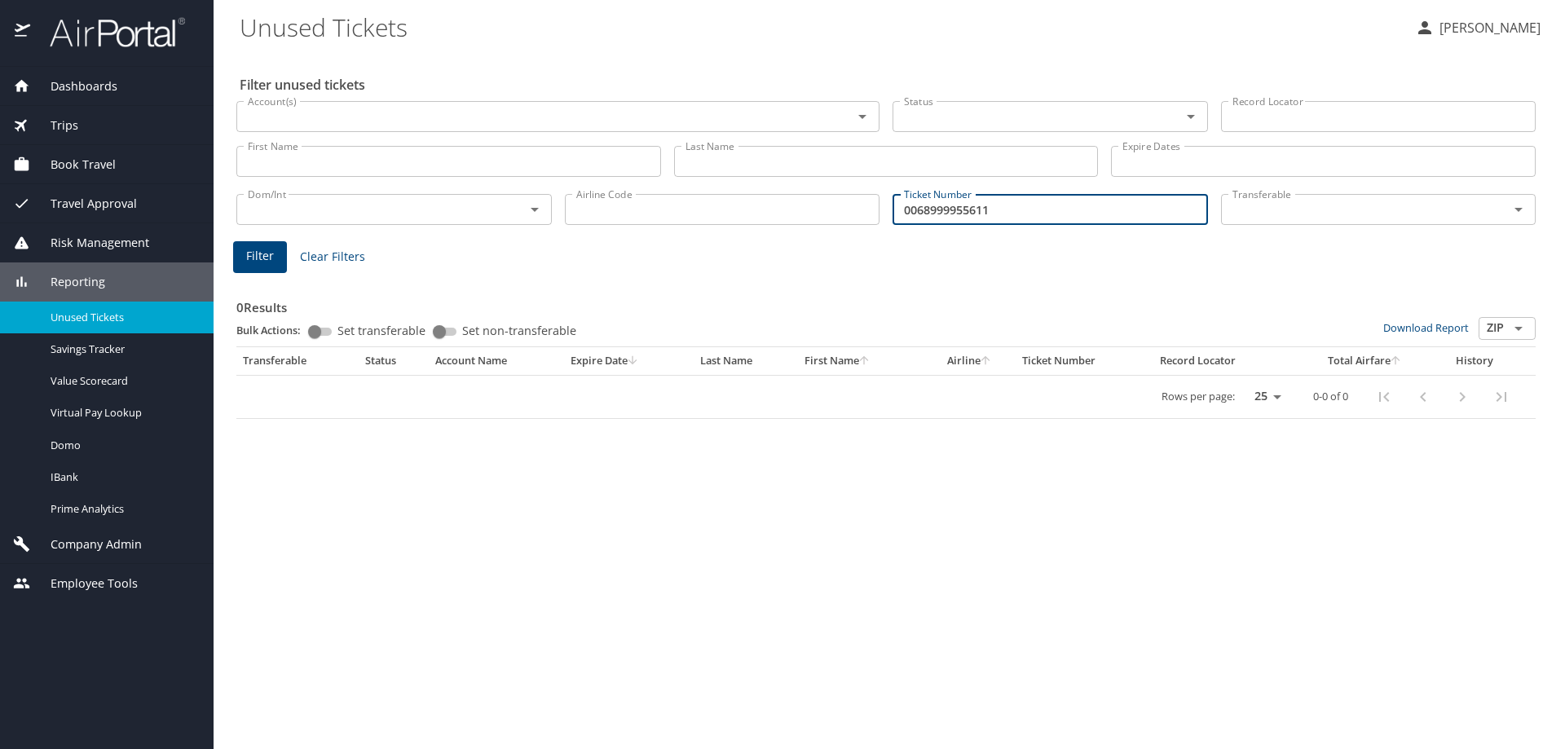
type input "0068999955611"
click at [273, 259] on button "Filter" at bounding box center [260, 257] width 54 height 32
click at [267, 255] on span "Filter" at bounding box center [260, 256] width 28 height 20
click at [271, 254] on span "Filter" at bounding box center [260, 256] width 28 height 20
click at [92, 314] on span "Unused Tickets" at bounding box center [122, 317] width 143 height 15
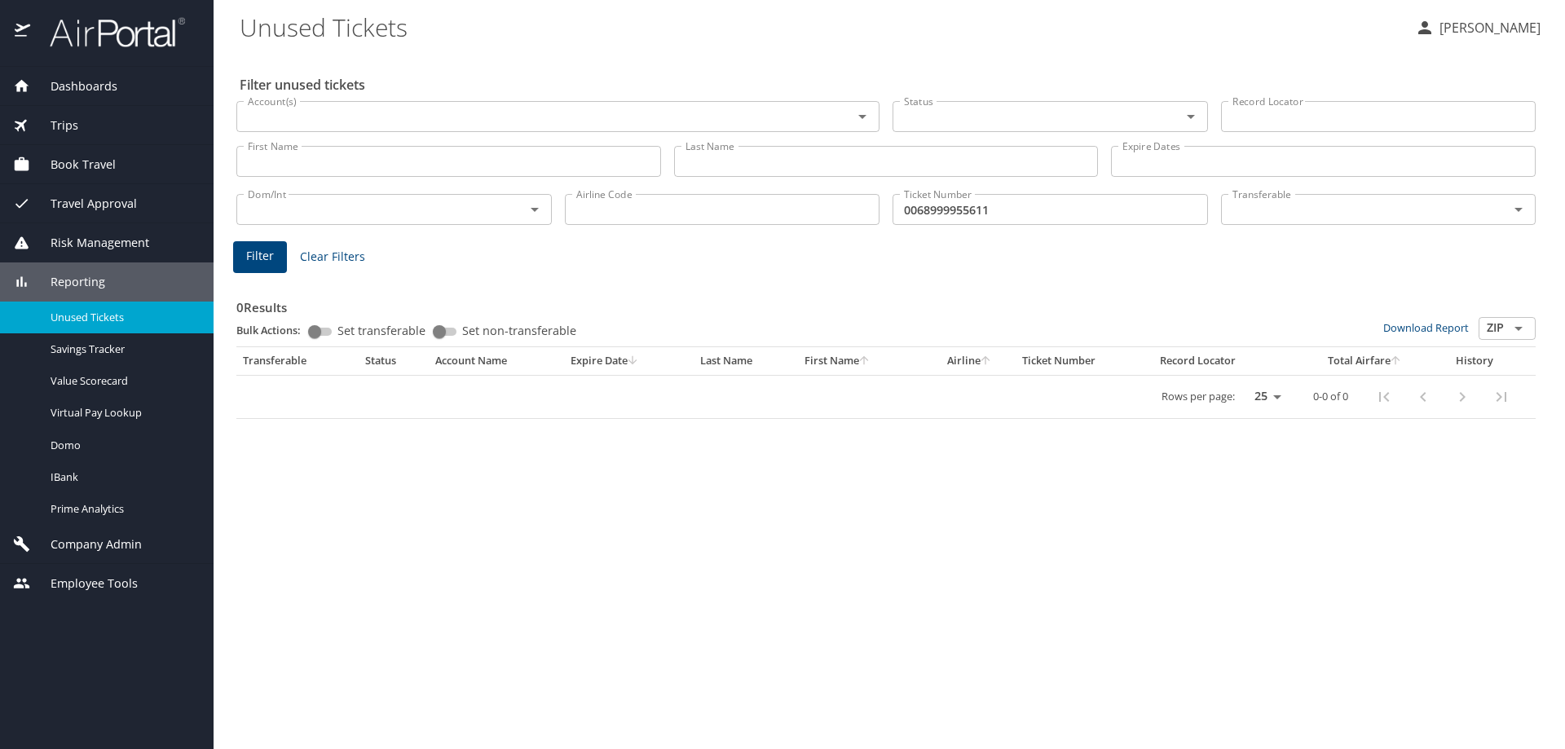
click at [253, 253] on span "Filter" at bounding box center [260, 256] width 28 height 20
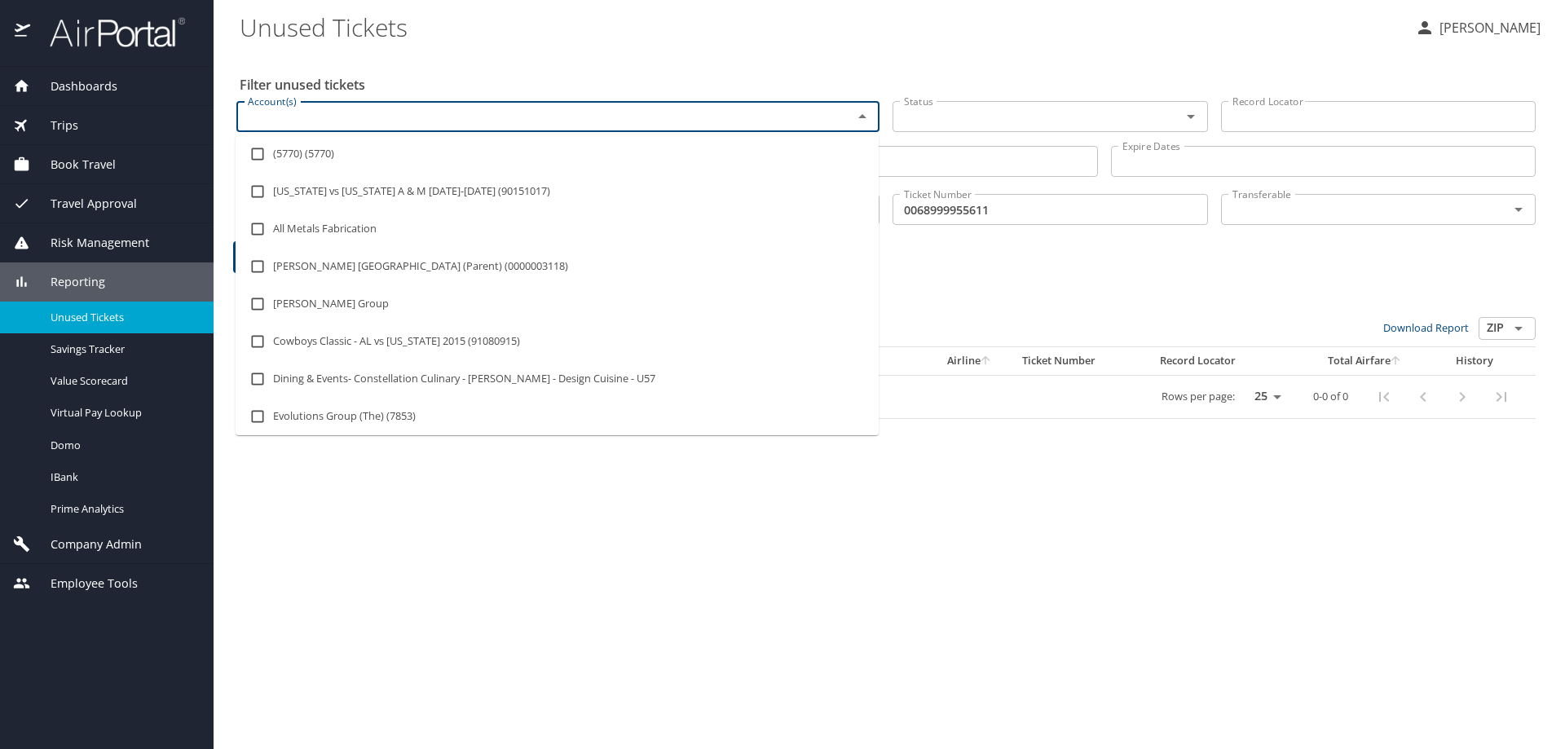
click at [309, 121] on input "Account(s)" at bounding box center [533, 116] width 585 height 21
type input "university of utah"
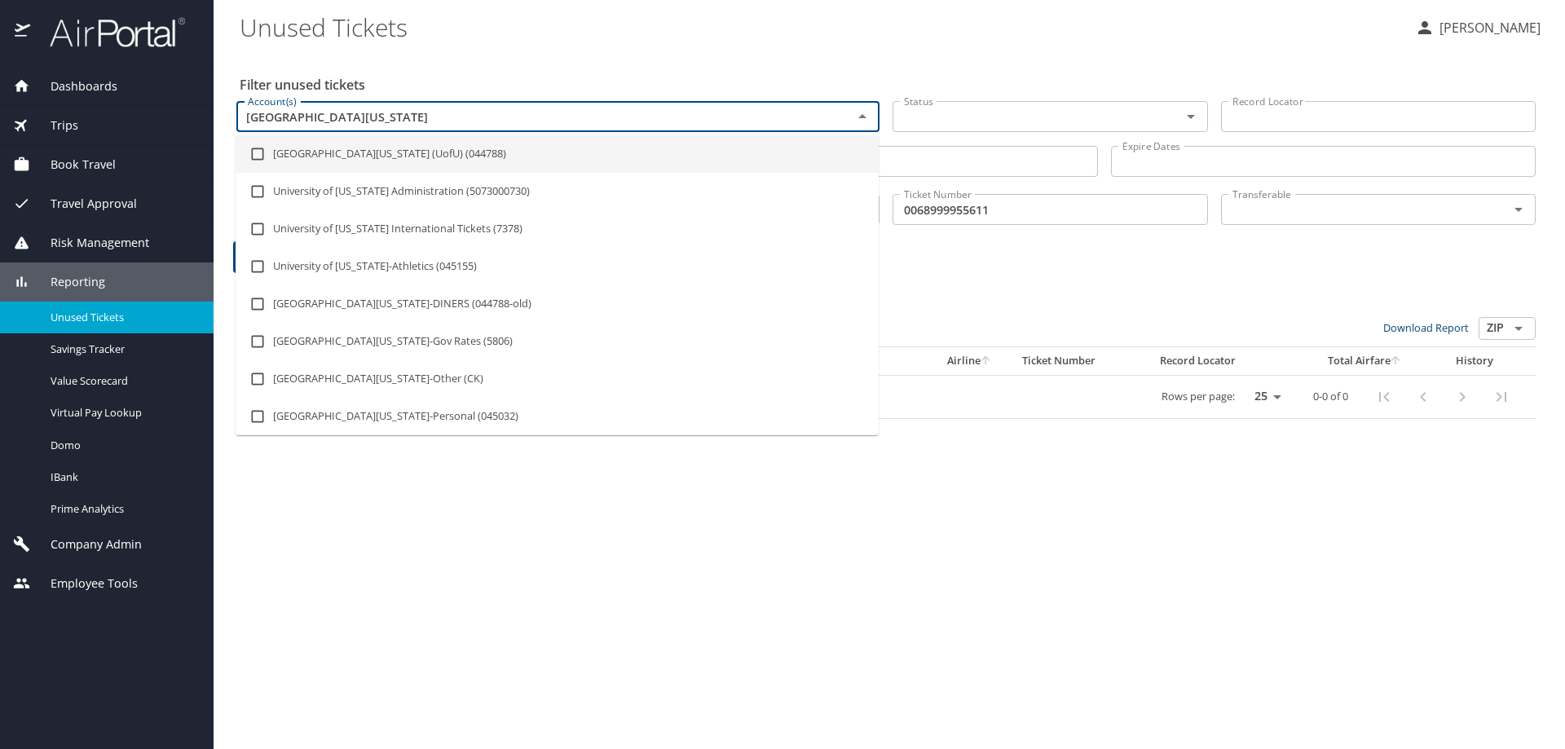
click at [328, 149] on li "University Of Utah (UofU) (044788)" at bounding box center [557, 153] width 643 height 37
checkbox input "true"
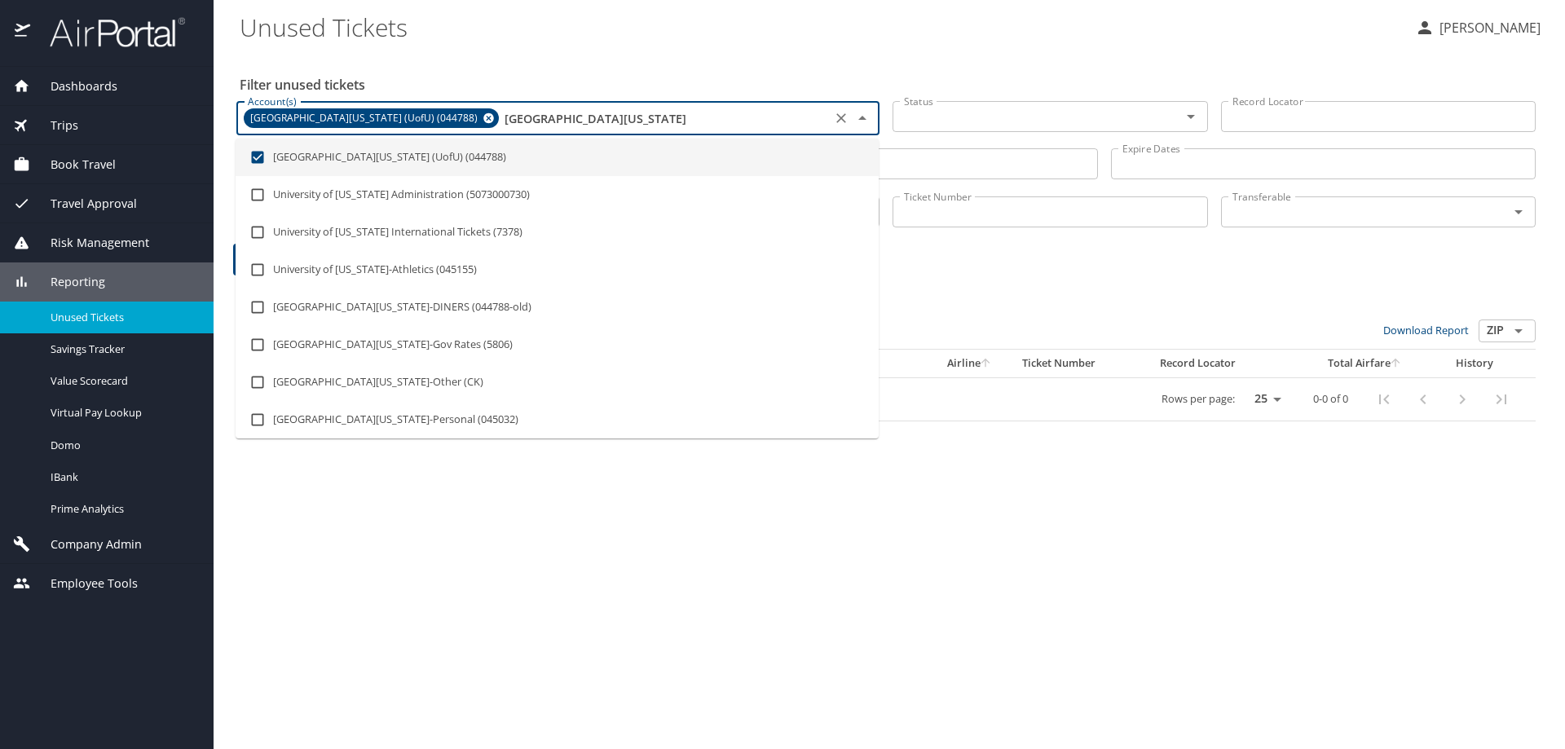
type input "university of utah"
click at [1208, 298] on h3 "0 Results" at bounding box center [885, 305] width 1299 height 29
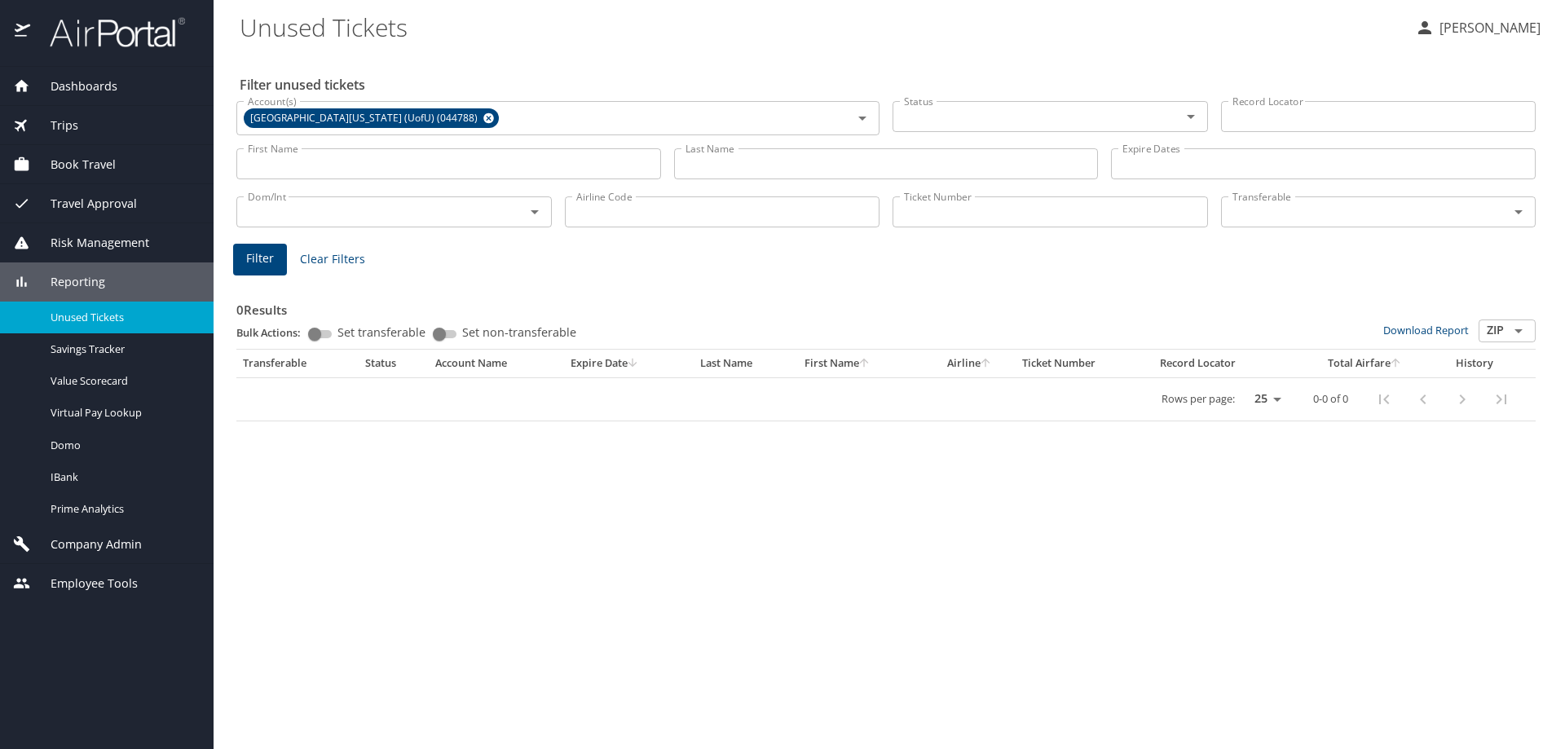
click at [1257, 214] on input "Transferable" at bounding box center [1355, 211] width 258 height 21
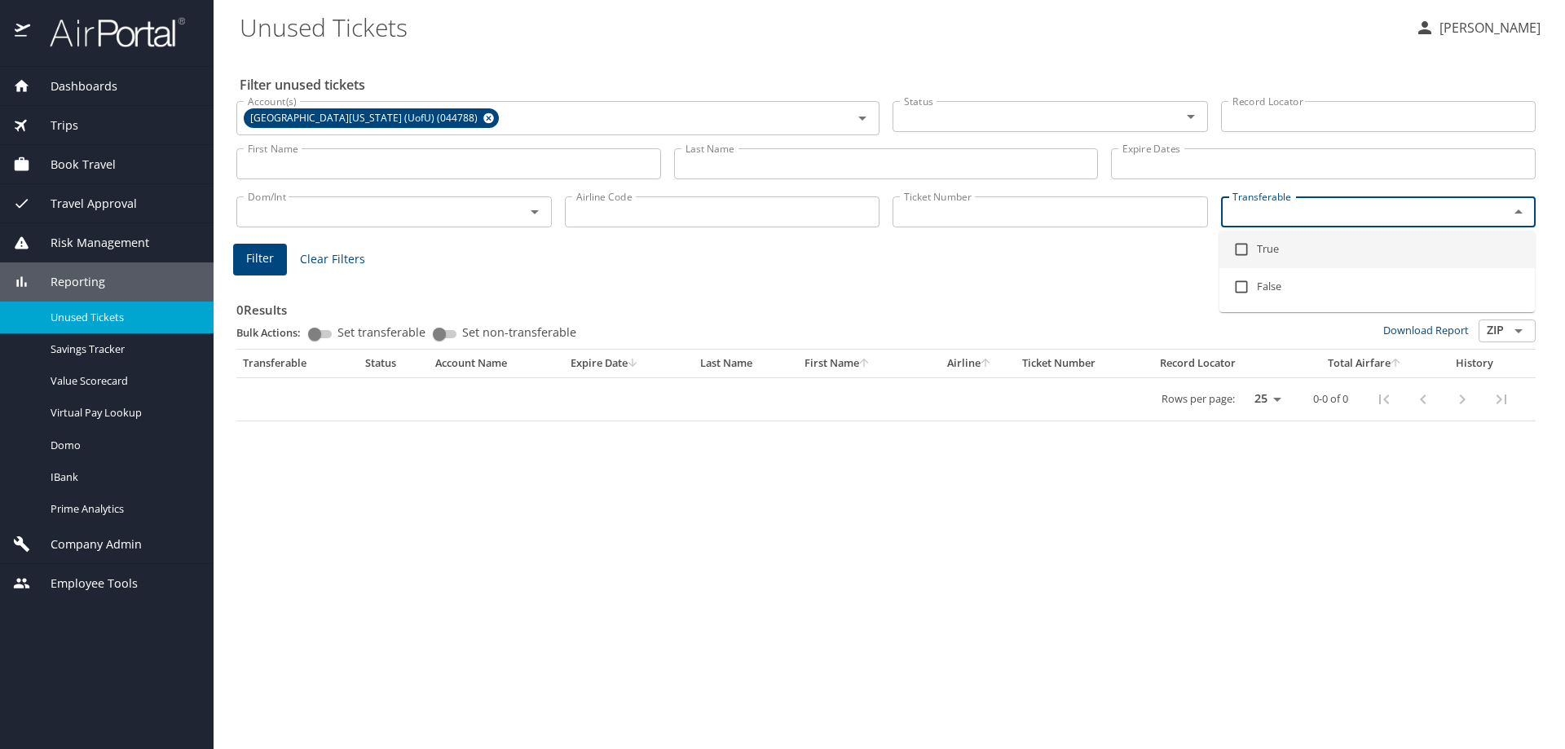
click at [935, 210] on input "Ticket Number" at bounding box center [1050, 211] width 315 height 31
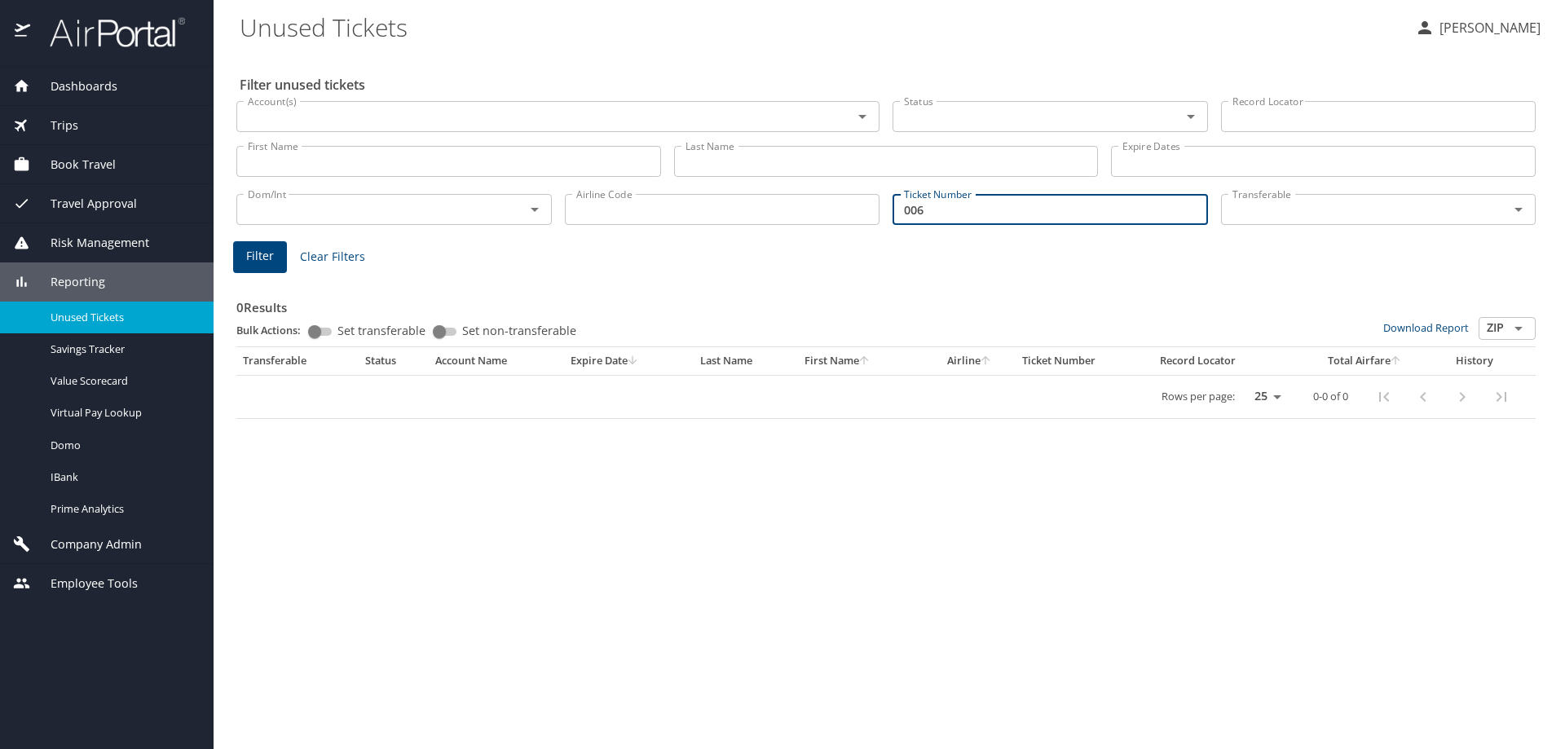
click at [960, 213] on input "006" at bounding box center [1050, 209] width 315 height 31
type input "0068999955611"
click at [240, 255] on button "Filter" at bounding box center [260, 257] width 54 height 32
click at [376, 106] on input "Account(s)" at bounding box center [533, 116] width 585 height 21
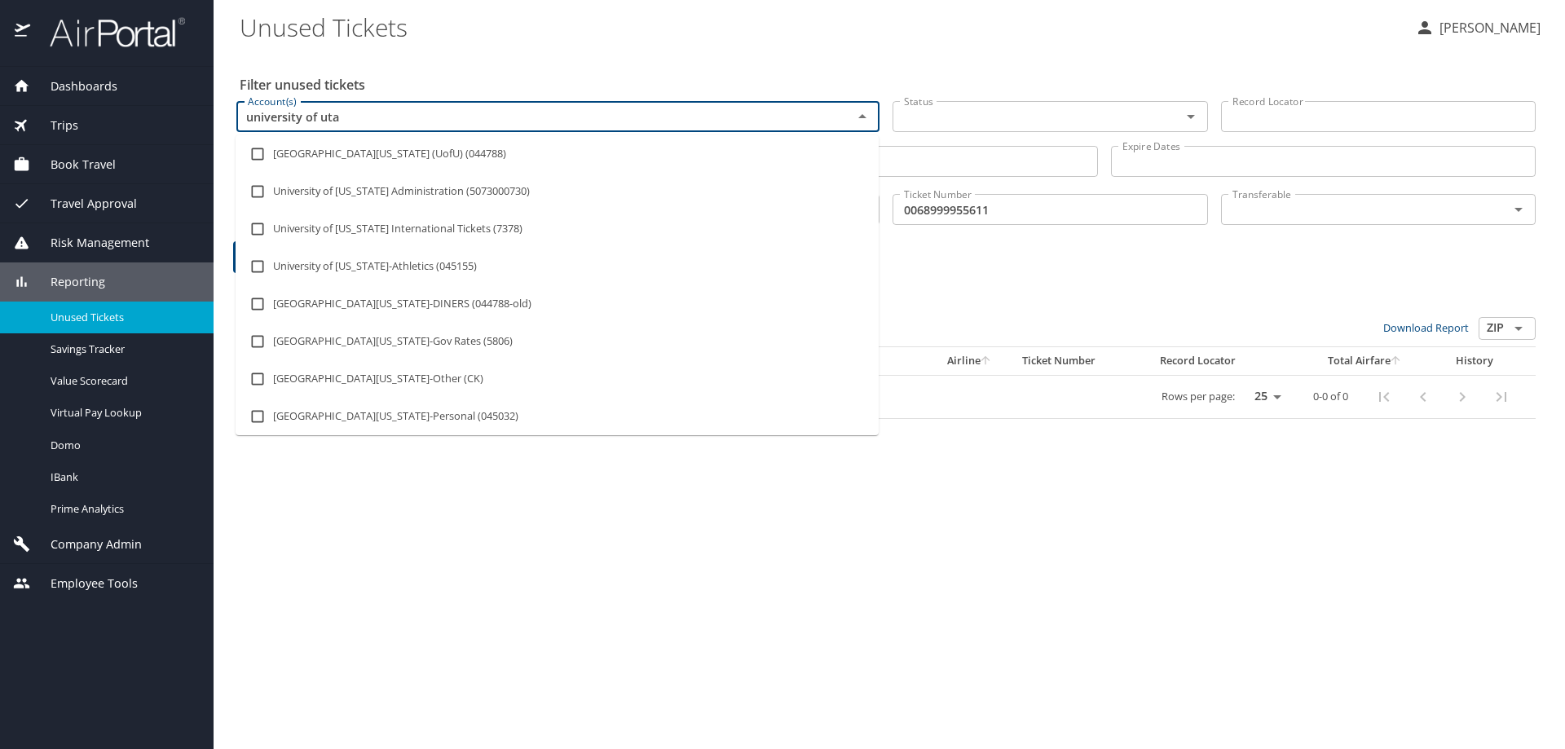
type input "university of utah"
click at [256, 156] on input "checkbox" at bounding box center [257, 154] width 31 height 31
checkbox input "true"
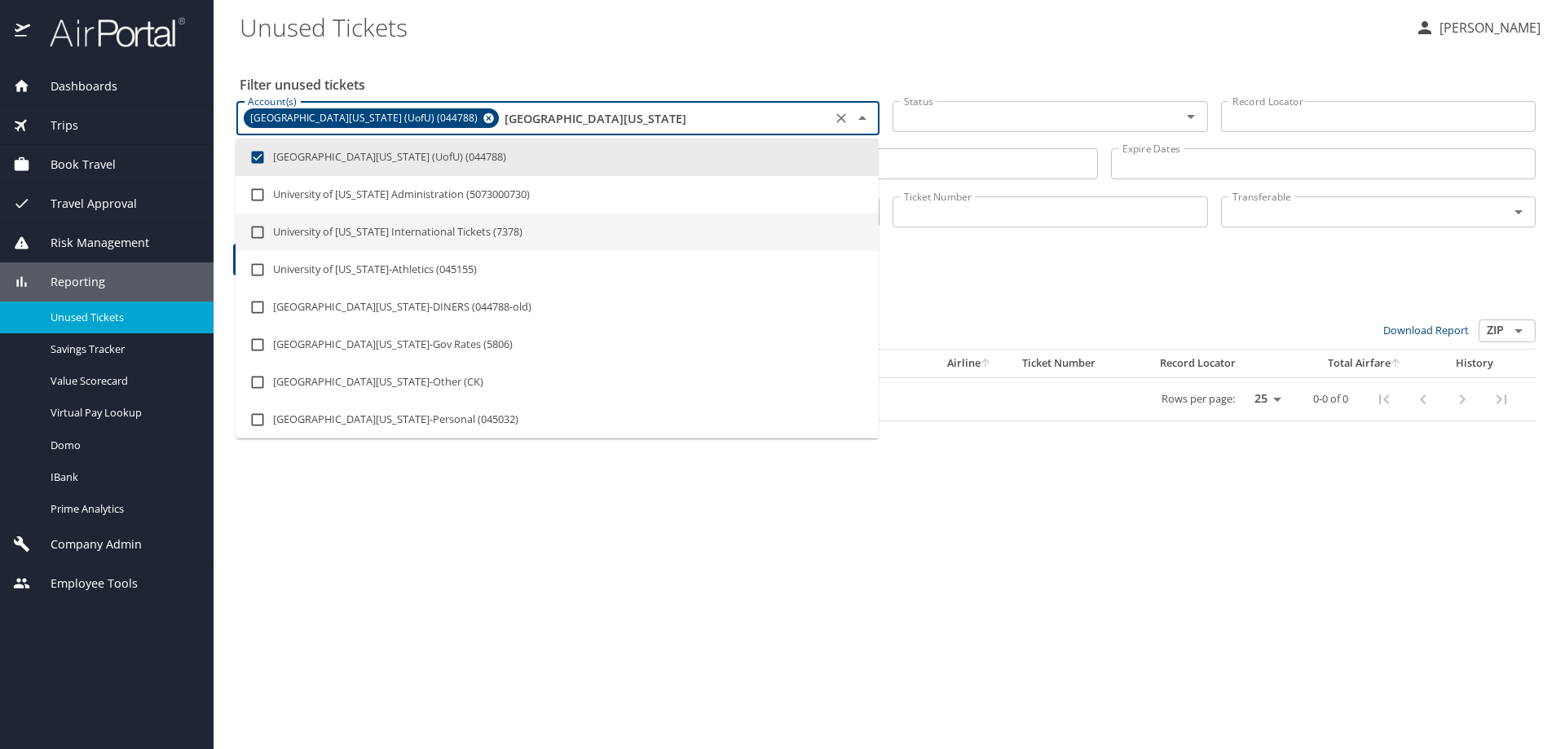
type input "university of utah"
click at [1309, 651] on div "Filter unused tickets Account(s) University Of Utah (UofU) (044788) Account(s) …" at bounding box center [889, 400] width 1299 height 697
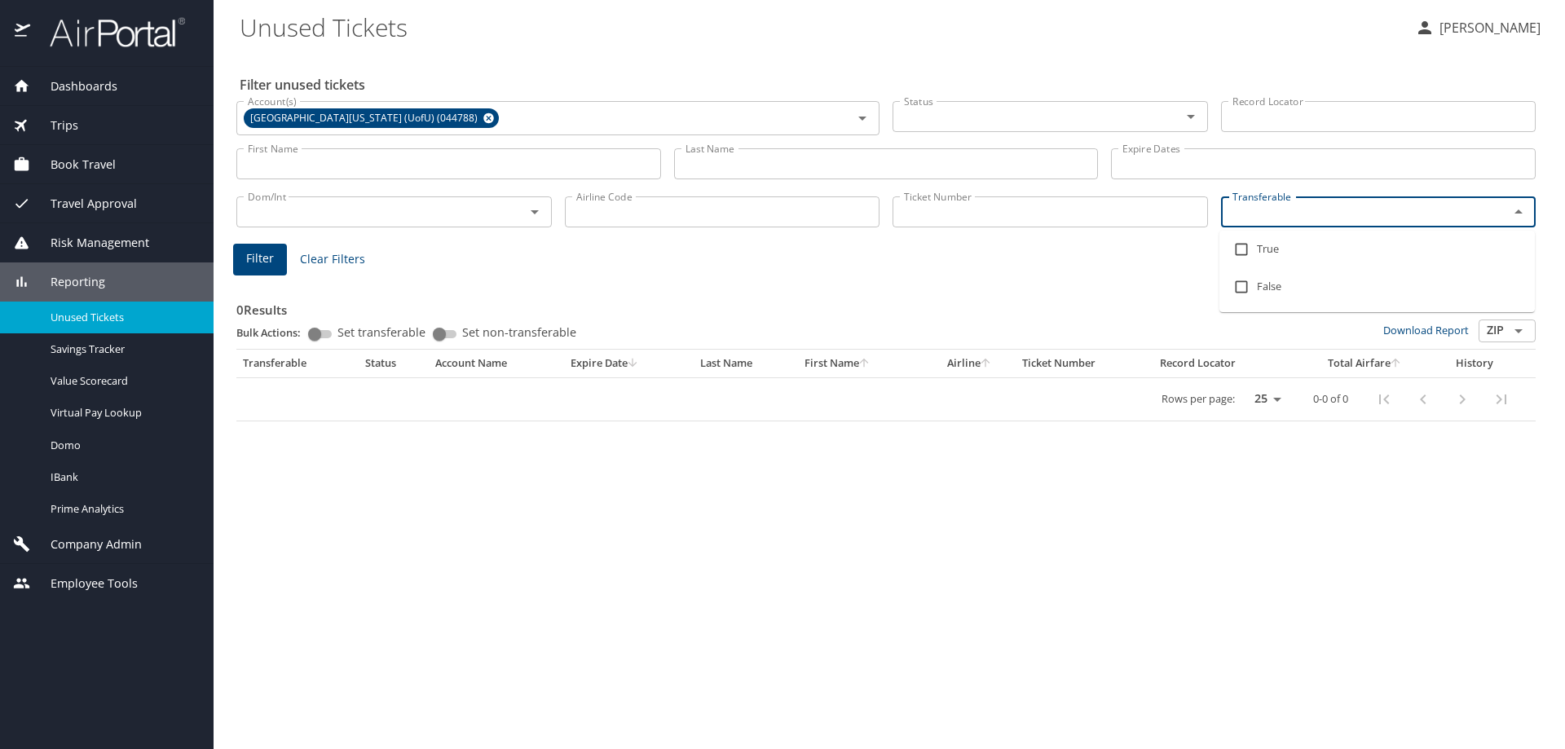
click at [1259, 203] on input "Transferable" at bounding box center [1355, 211] width 258 height 21
click at [1245, 249] on input "checkbox" at bounding box center [1241, 249] width 31 height 31
checkbox input "true"
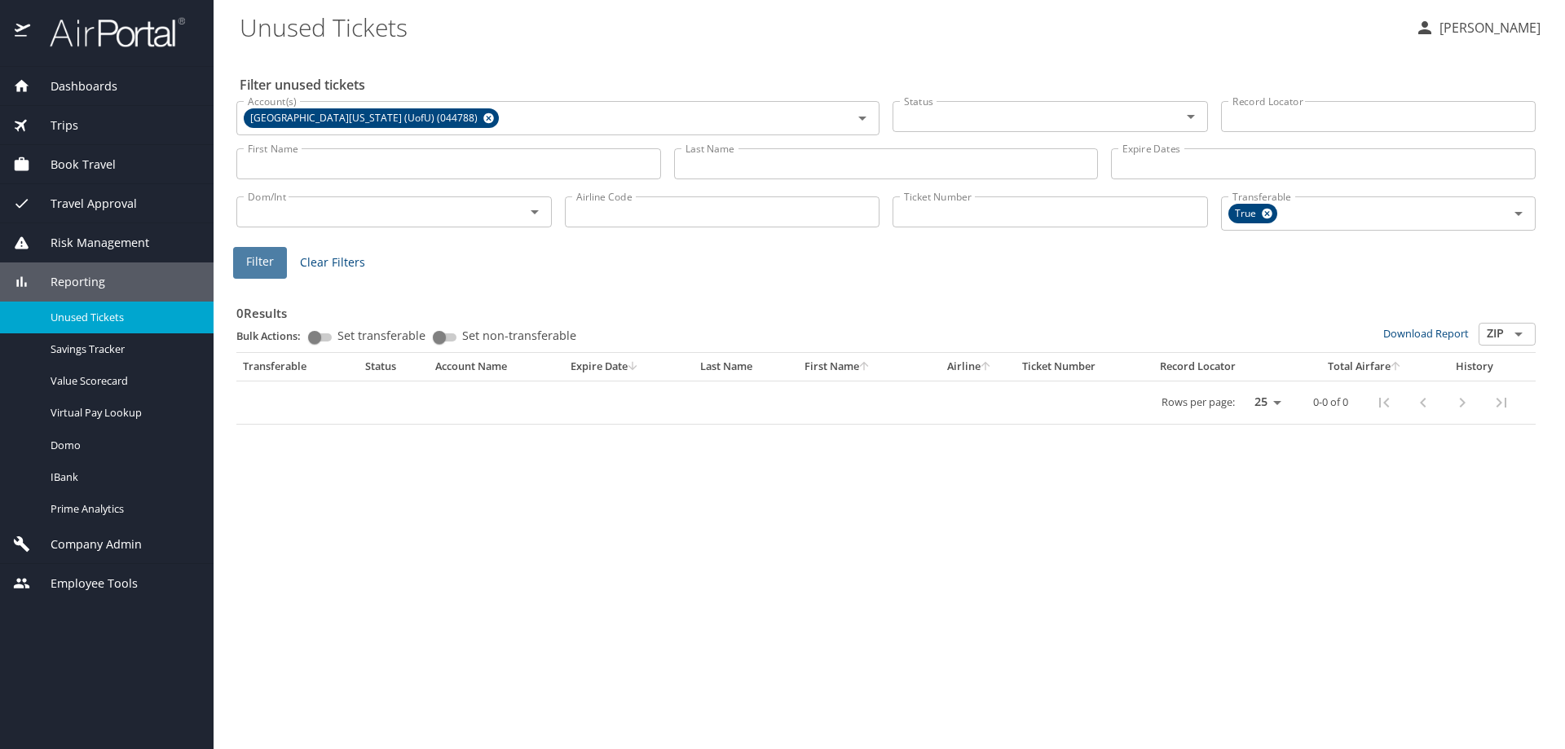
click at [248, 260] on span "Filter" at bounding box center [260, 262] width 28 height 20
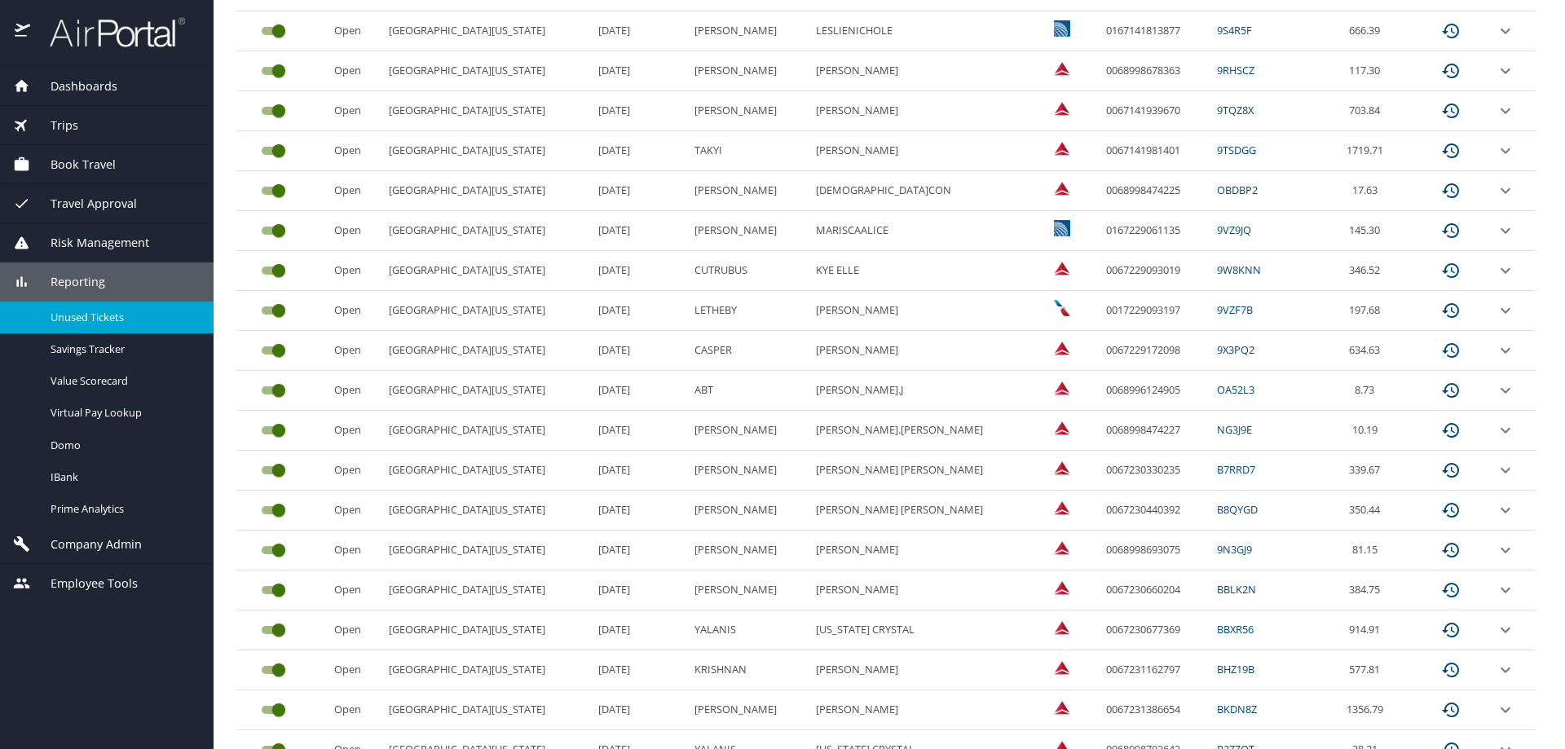
scroll to position [681, 0]
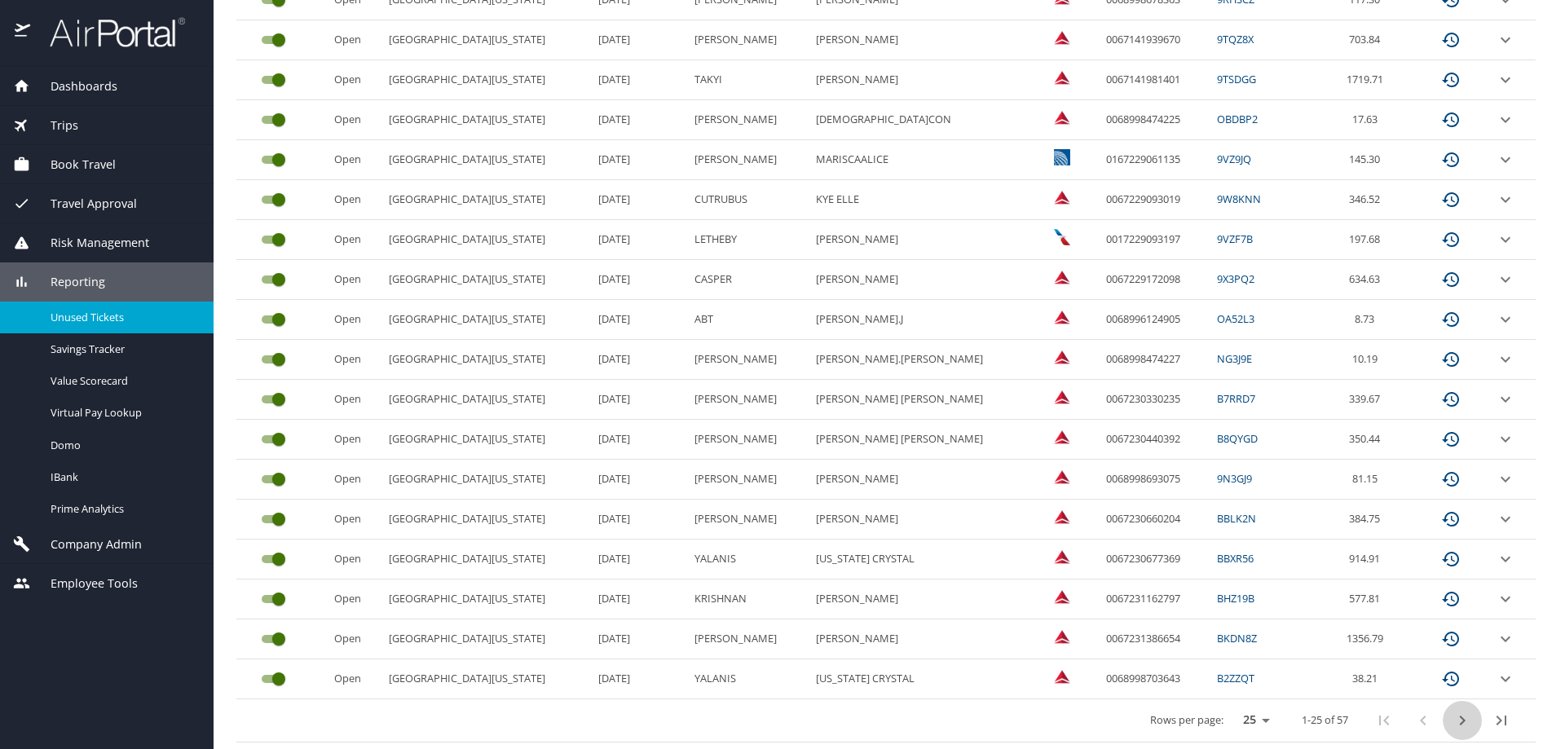
click at [1452, 719] on icon "next page" at bounding box center [1462, 721] width 20 height 20
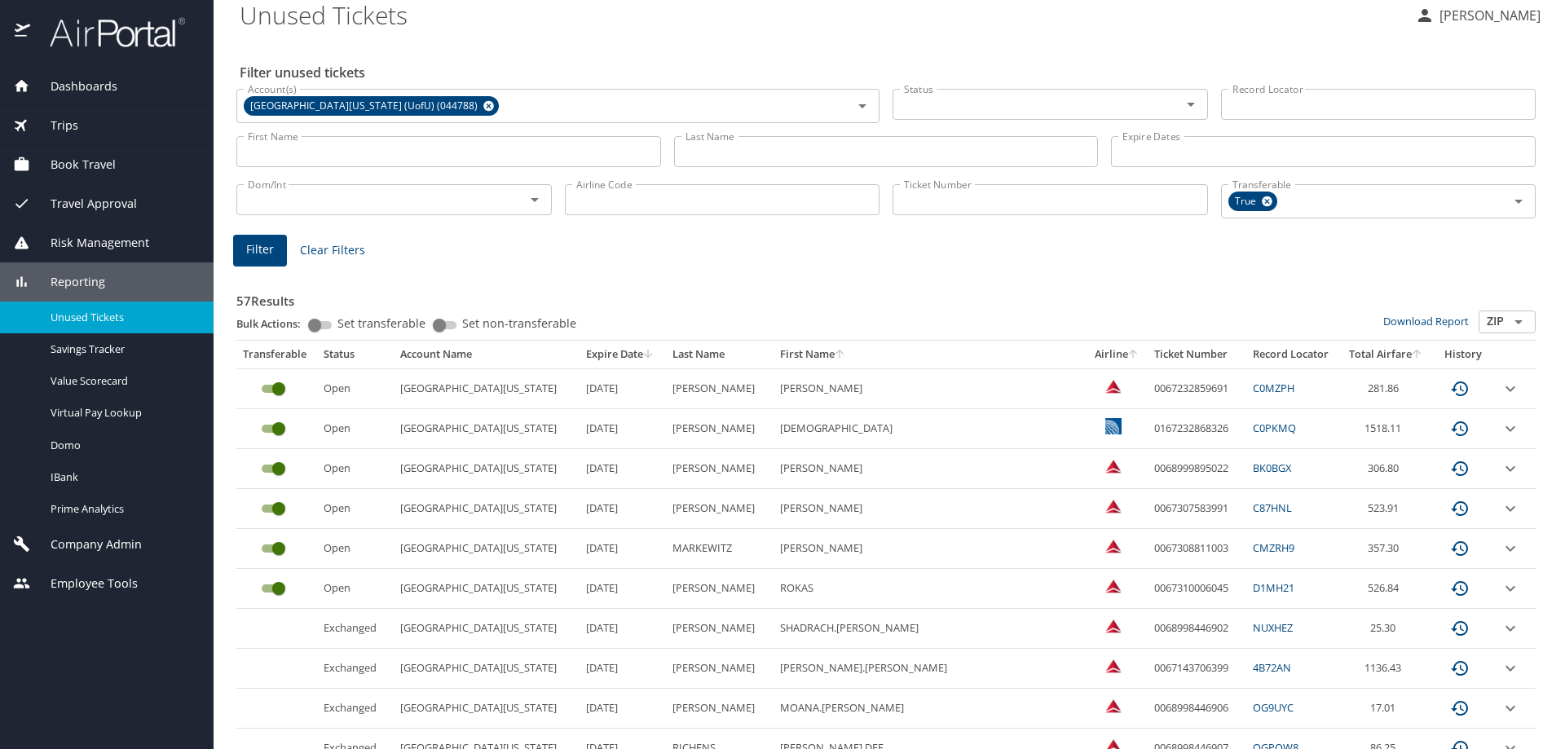
scroll to position [0, 0]
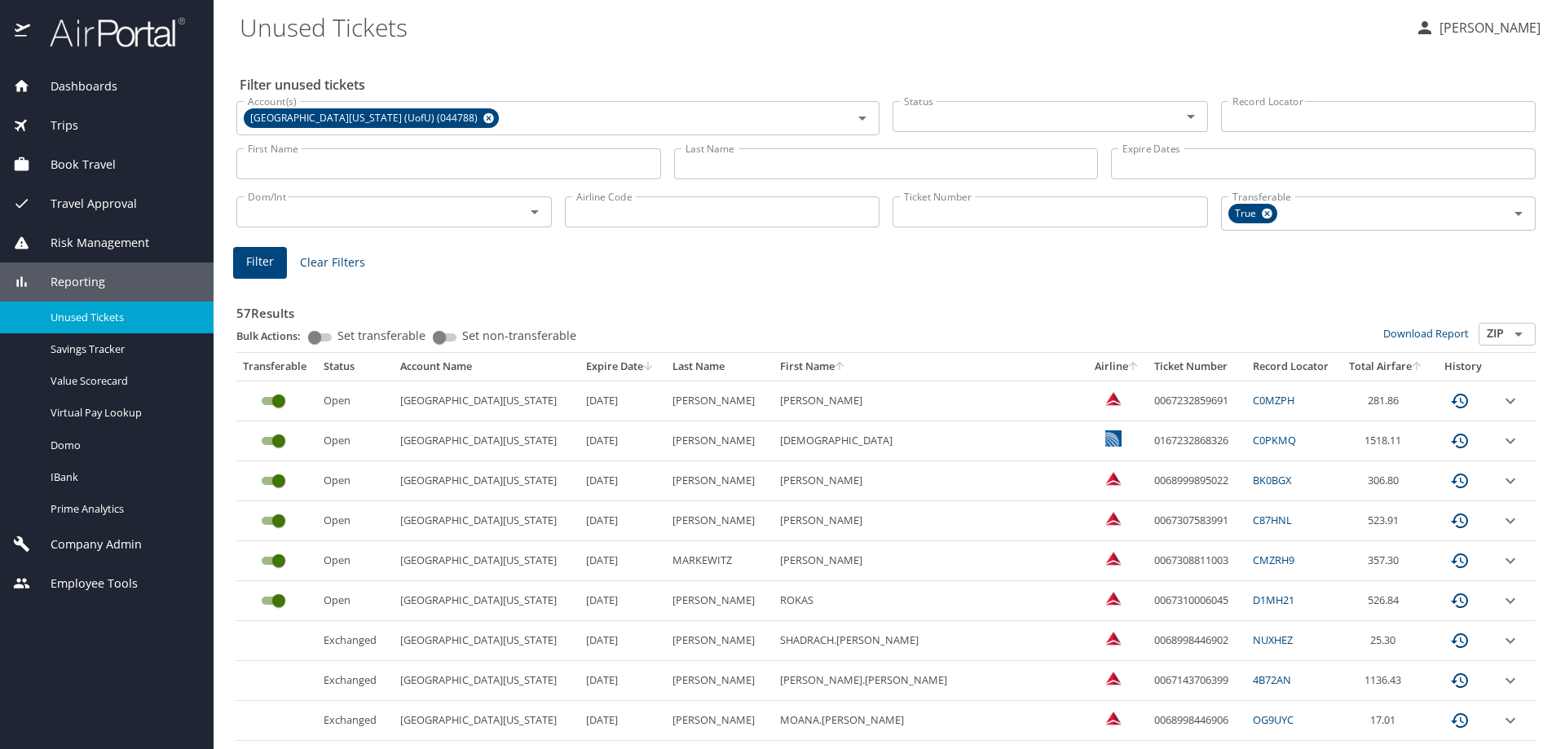
click at [60, 124] on span "Trips" at bounding box center [54, 126] width 48 height 18
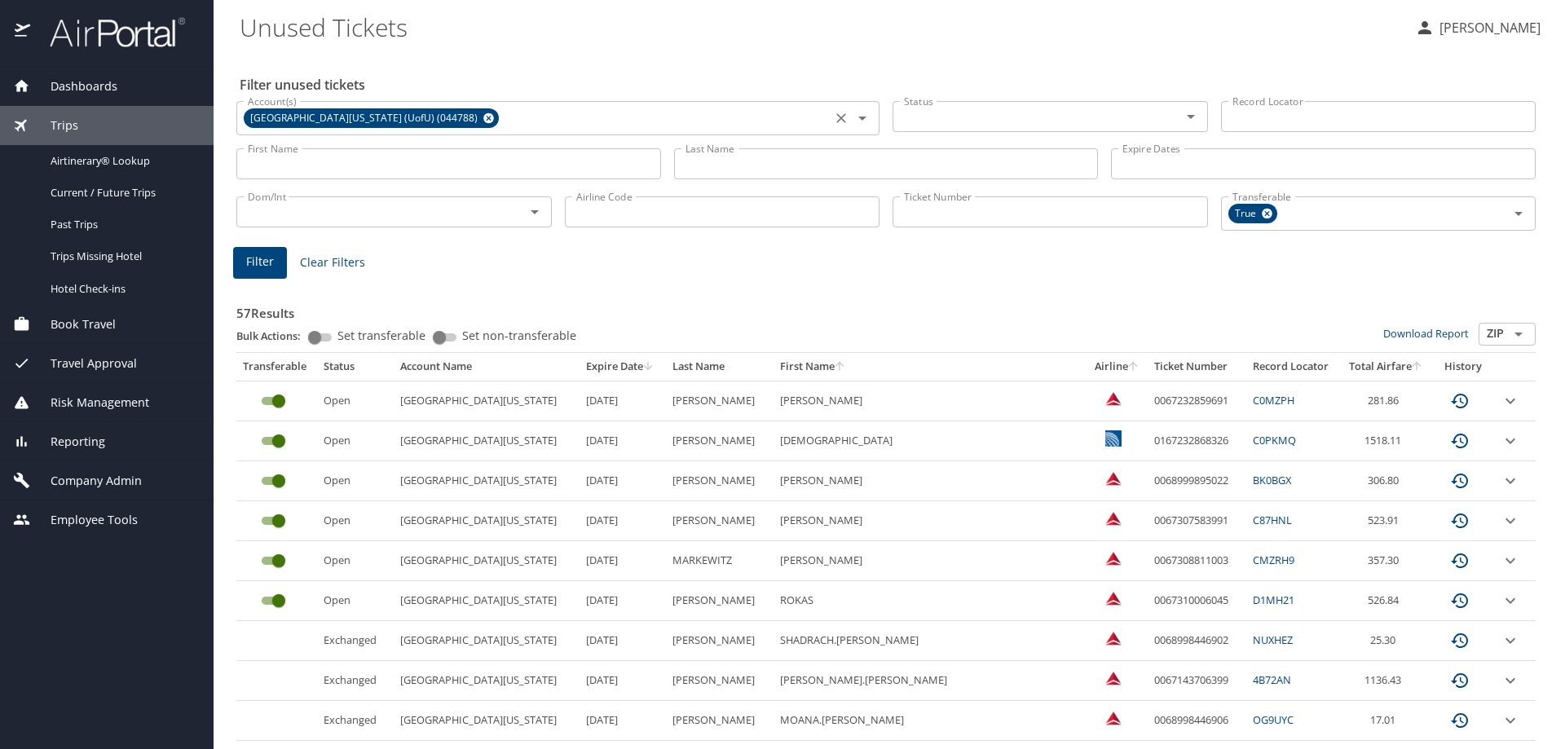
click at [483, 119] on icon at bounding box center [489, 118] width 12 height 18
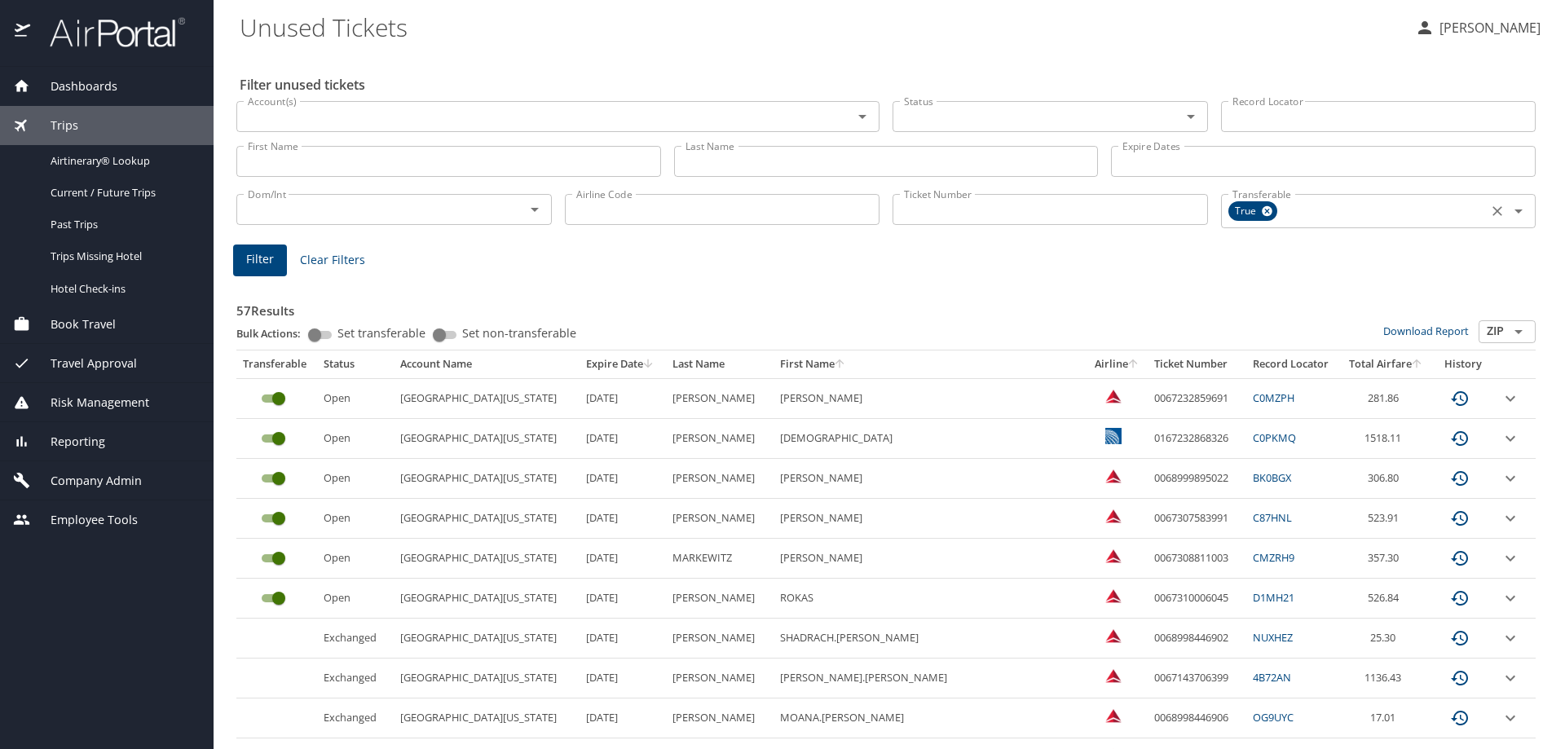
click at [1261, 212] on icon at bounding box center [1267, 211] width 12 height 18
click at [1120, 216] on input "Ticket Number" at bounding box center [1050, 209] width 315 height 31
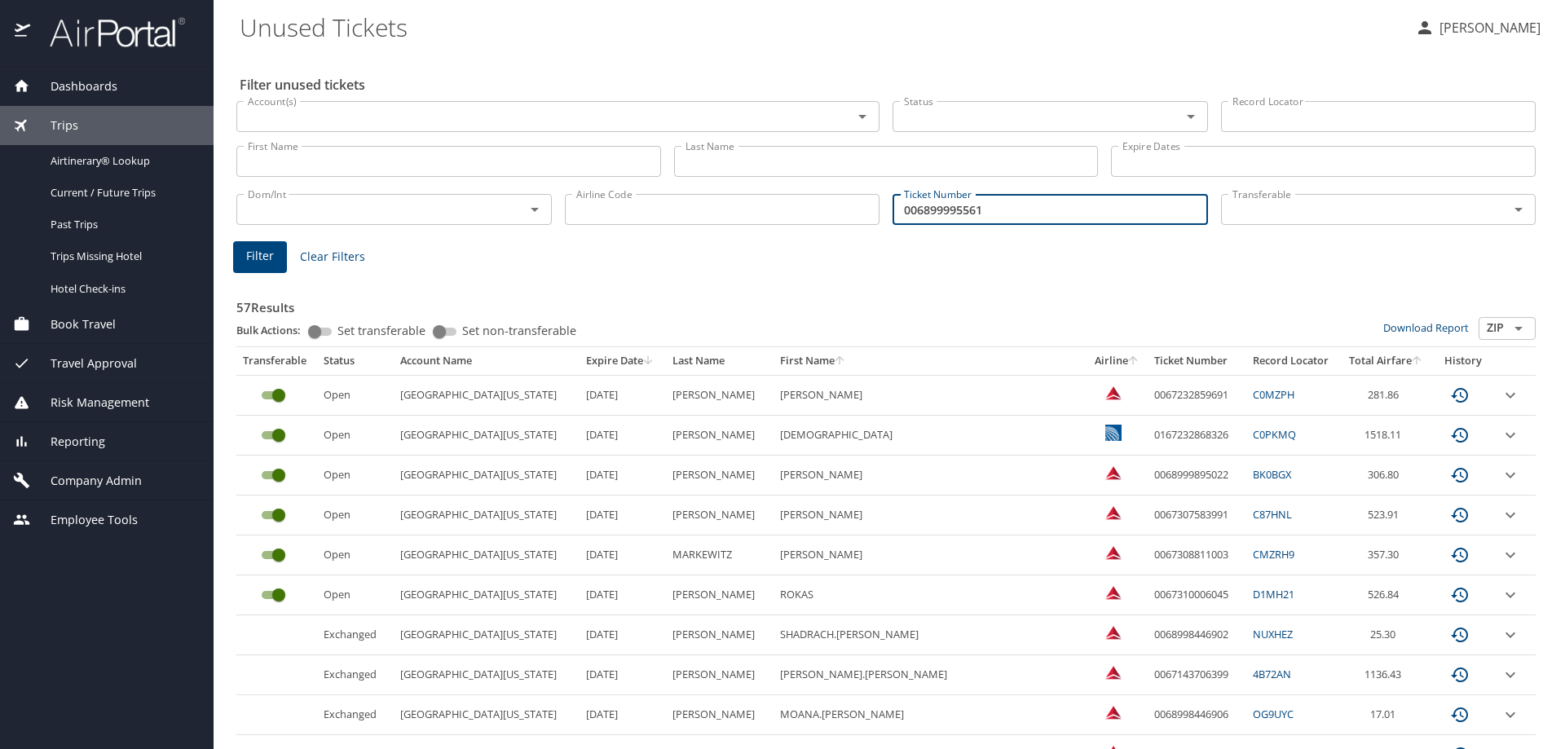
type input "006899995561"
click at [264, 258] on span "Filter" at bounding box center [260, 256] width 28 height 20
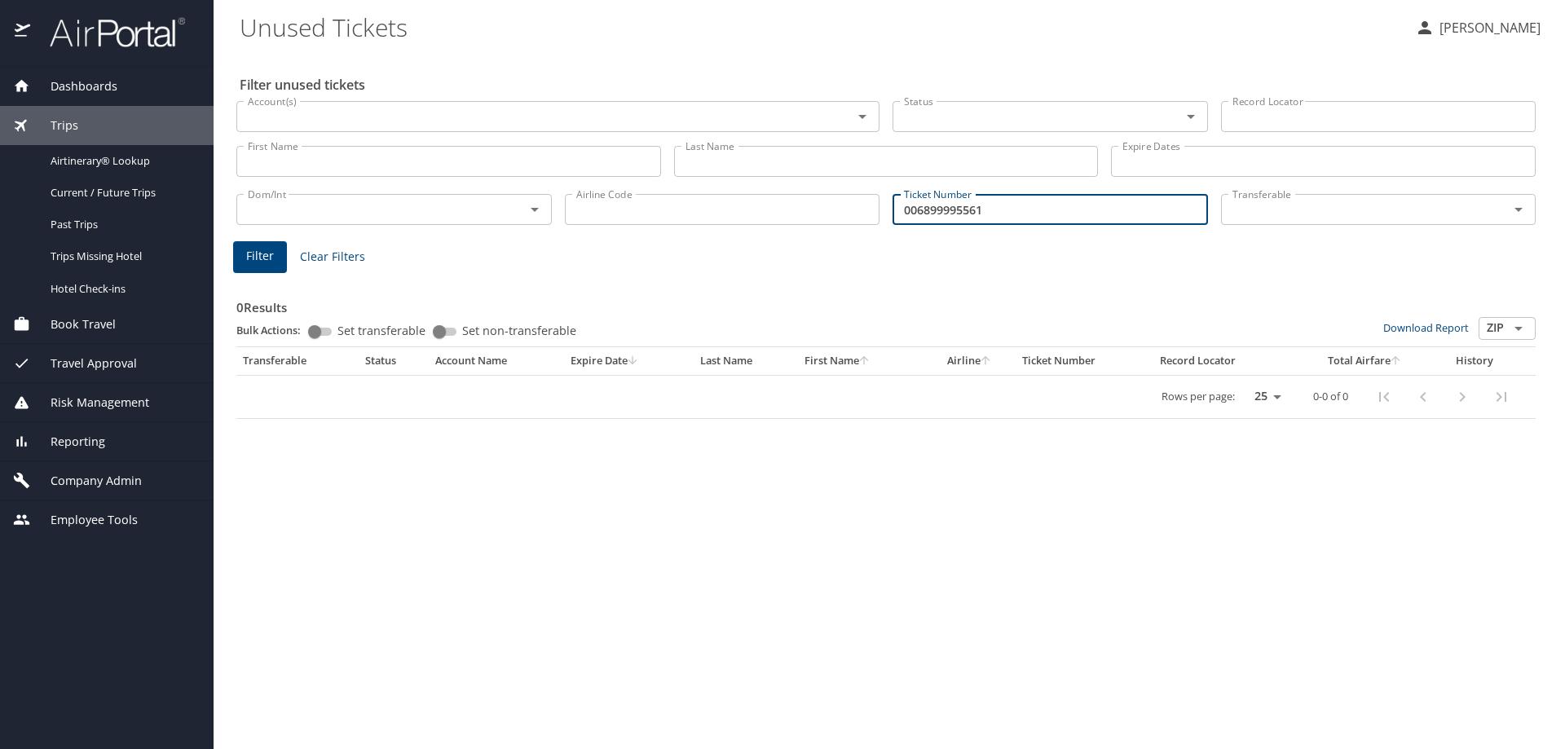
drag, startPoint x: 1023, startPoint y: 214, endPoint x: 617, endPoint y: 214, distance: 405.9
click at [624, 212] on div "Dom/Int Dom/Int Airline Code Airline Code Ticket Number 006899995561 Ticket Num…" at bounding box center [886, 208] width 1312 height 54
click at [77, 161] on span "Airtinerary® Lookup" at bounding box center [122, 160] width 143 height 15
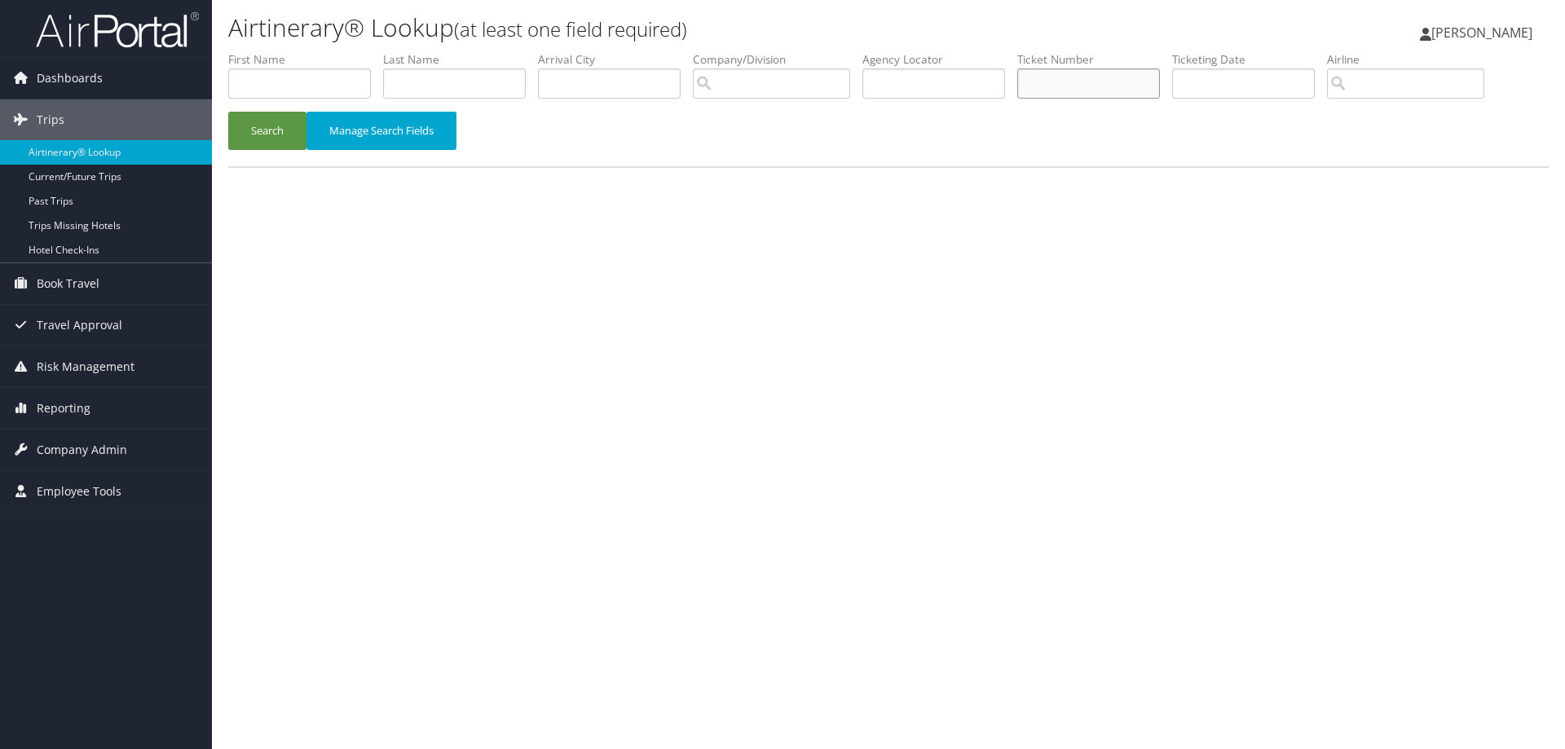
click at [1056, 77] on input "text" at bounding box center [1088, 83] width 143 height 30
type input "0068999955611"
click at [271, 135] on button "Search" at bounding box center [267, 131] width 78 height 38
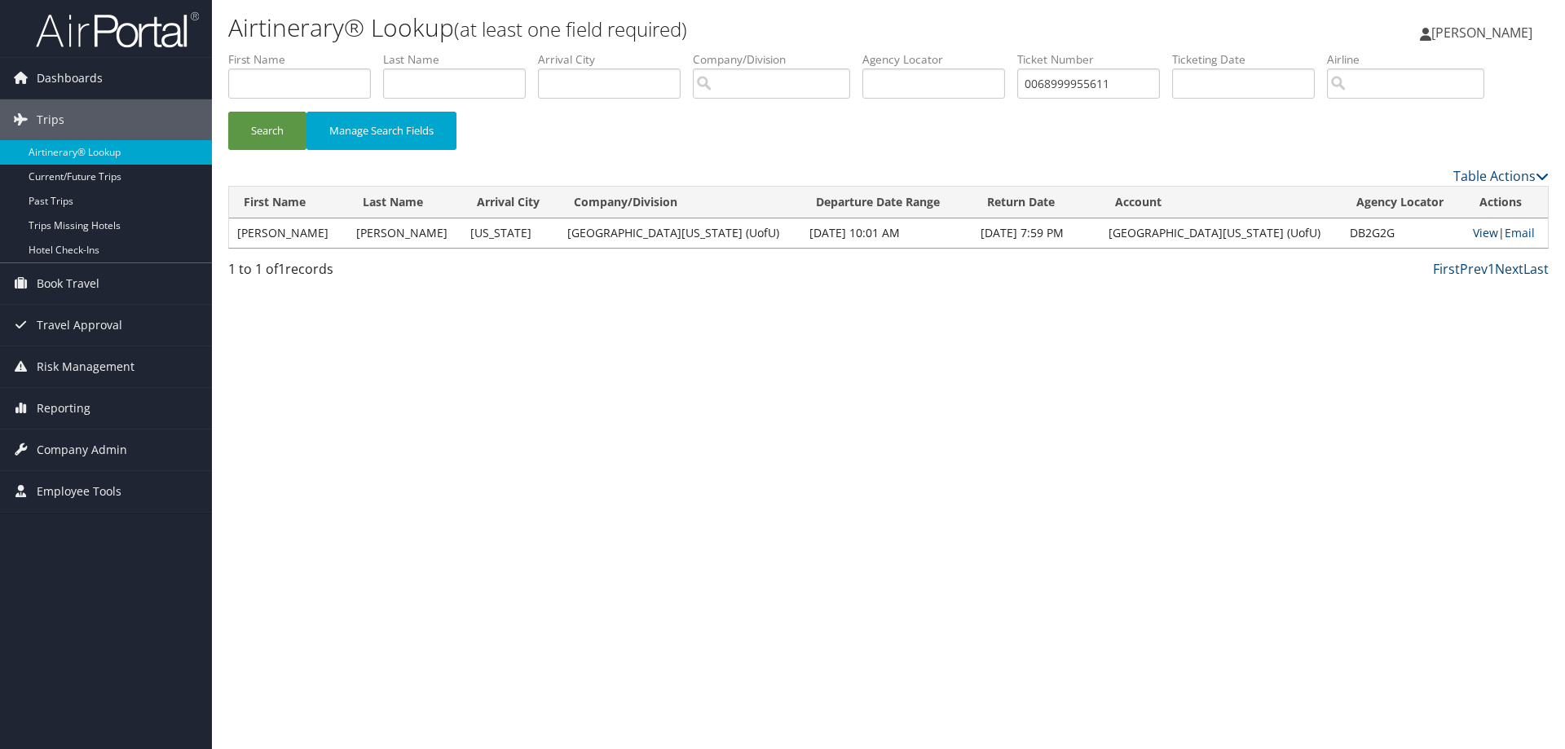
click at [1473, 233] on link "View" at bounding box center [1485, 232] width 25 height 15
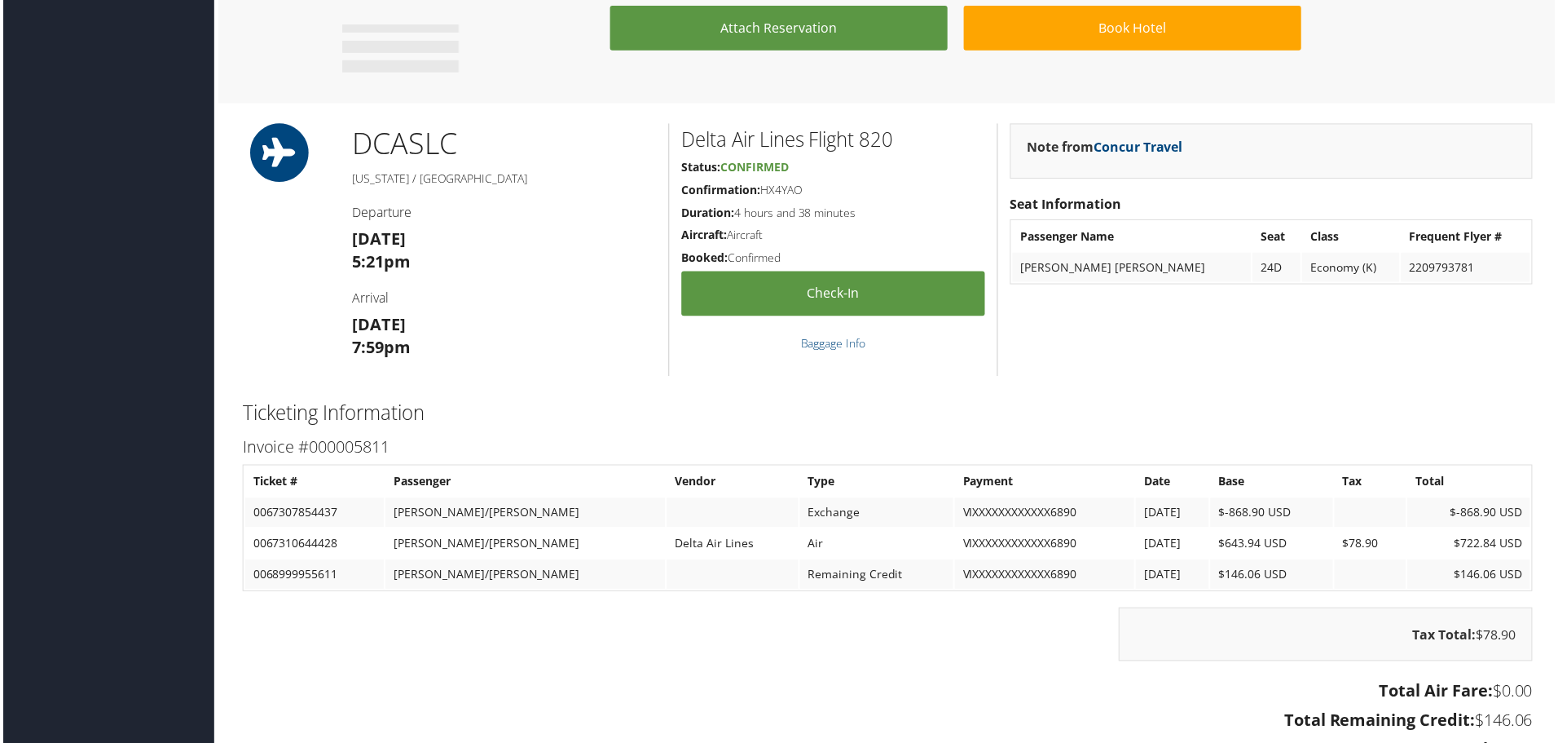
scroll to position [1304, 0]
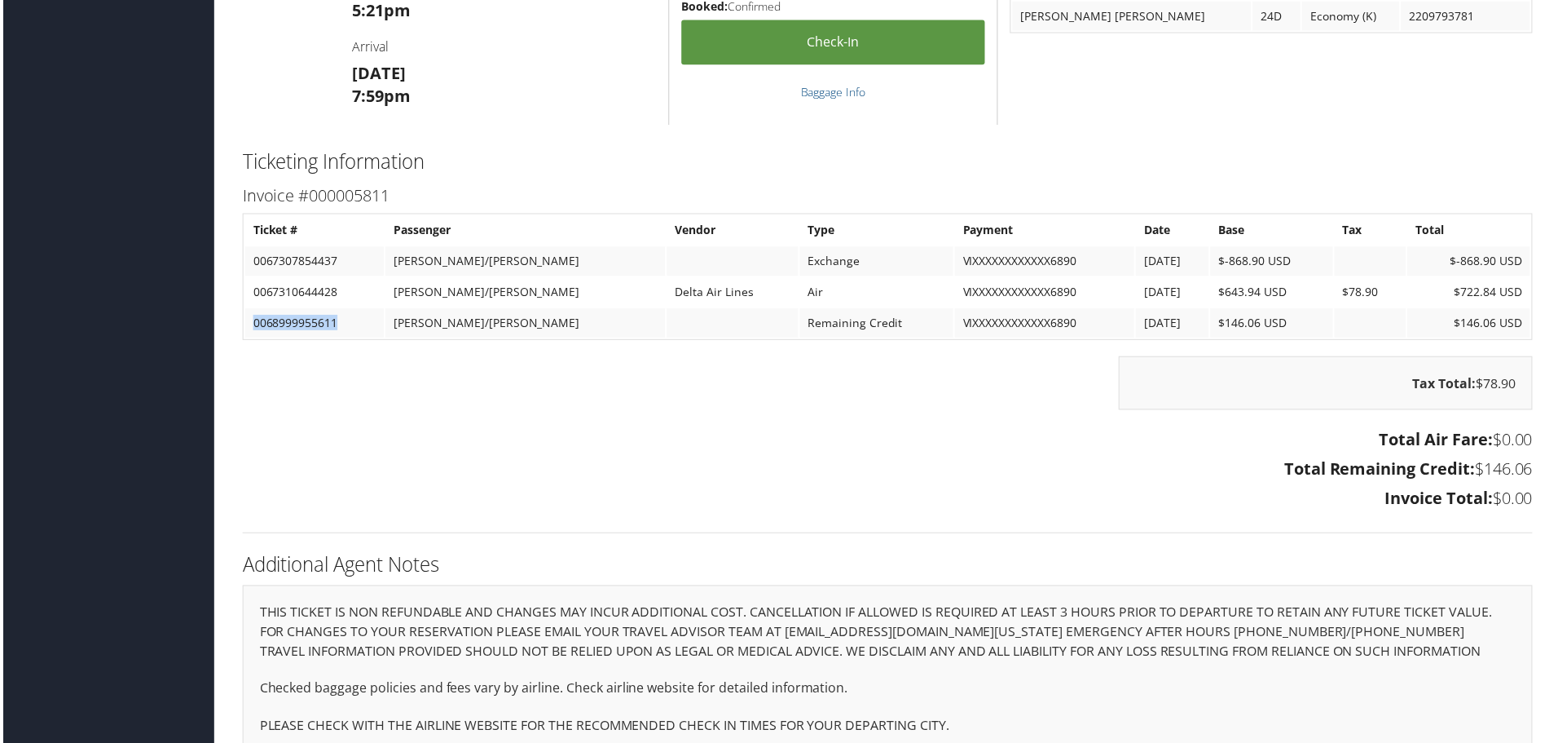
drag, startPoint x: 248, startPoint y: 322, endPoint x: 333, endPoint y: 328, distance: 85.8
click at [333, 328] on td "0068999955611" at bounding box center [312, 324] width 139 height 29
copy td "0068999955611"
